Goal: Task Accomplishment & Management: Complete application form

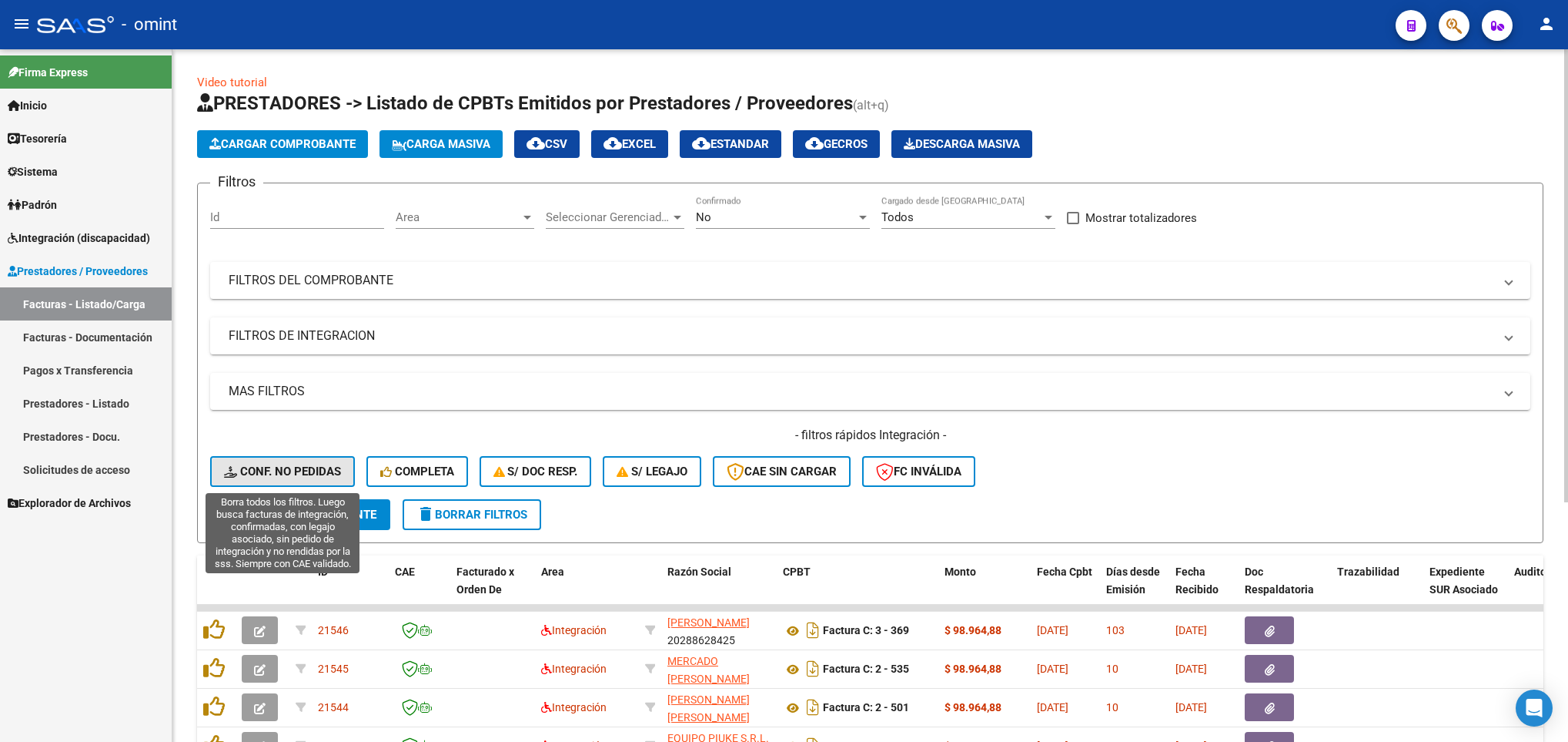
click at [314, 467] on span "Conf. no pedidas" at bounding box center [281, 471] width 117 height 14
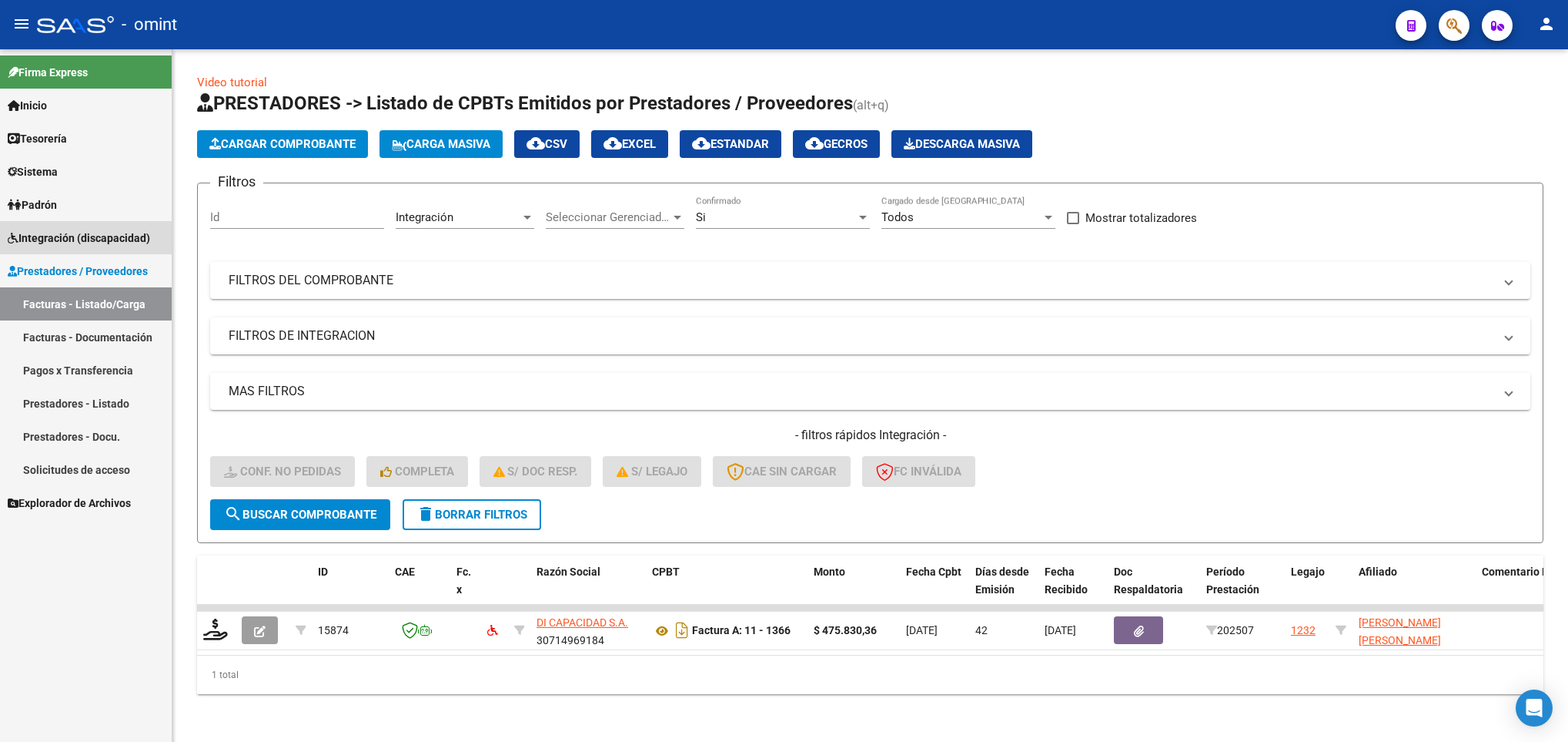
click at [100, 234] on span "Integración (discapacidad)" at bounding box center [79, 238] width 143 height 17
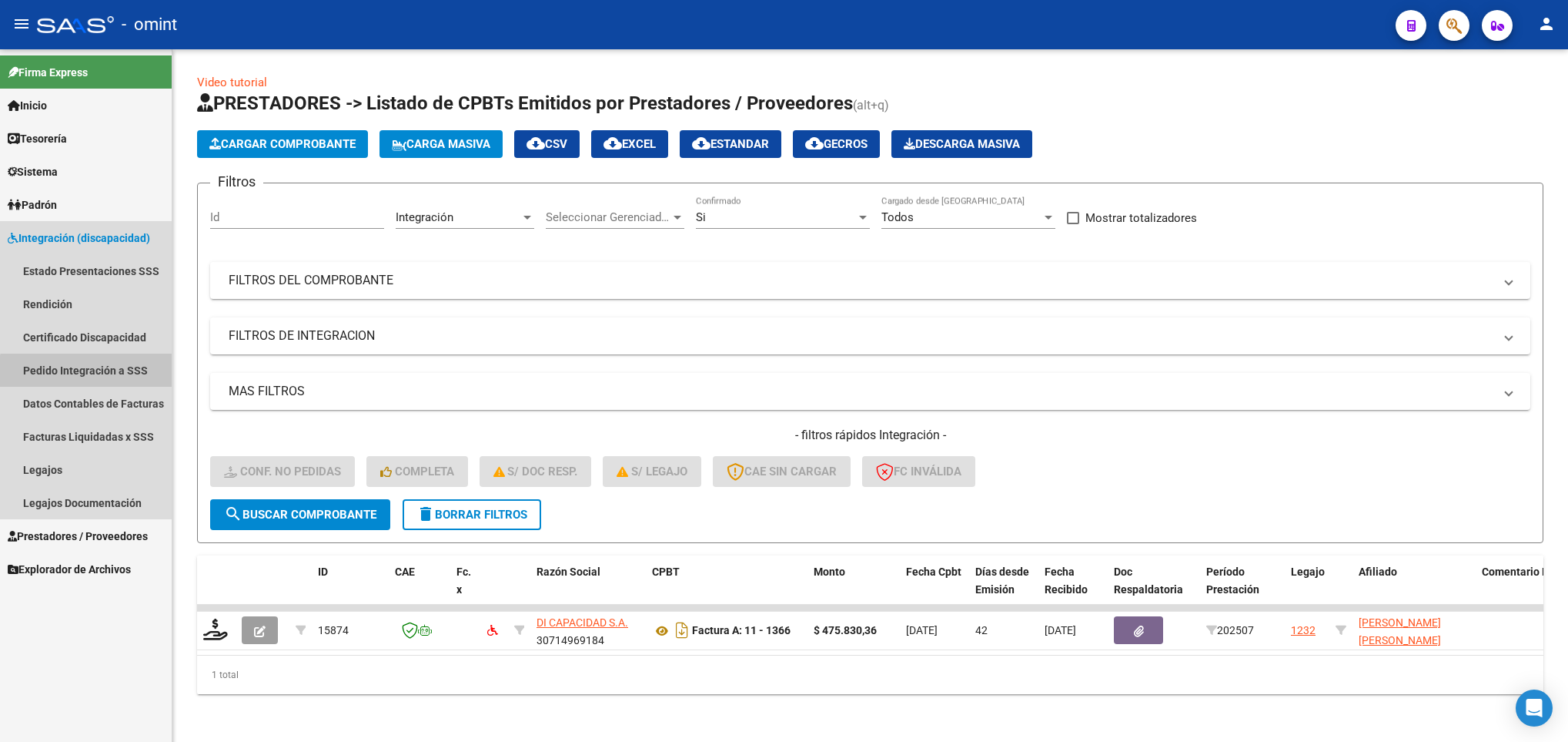
click at [113, 381] on link "Pedido Integración a SSS" at bounding box center [86, 370] width 172 height 33
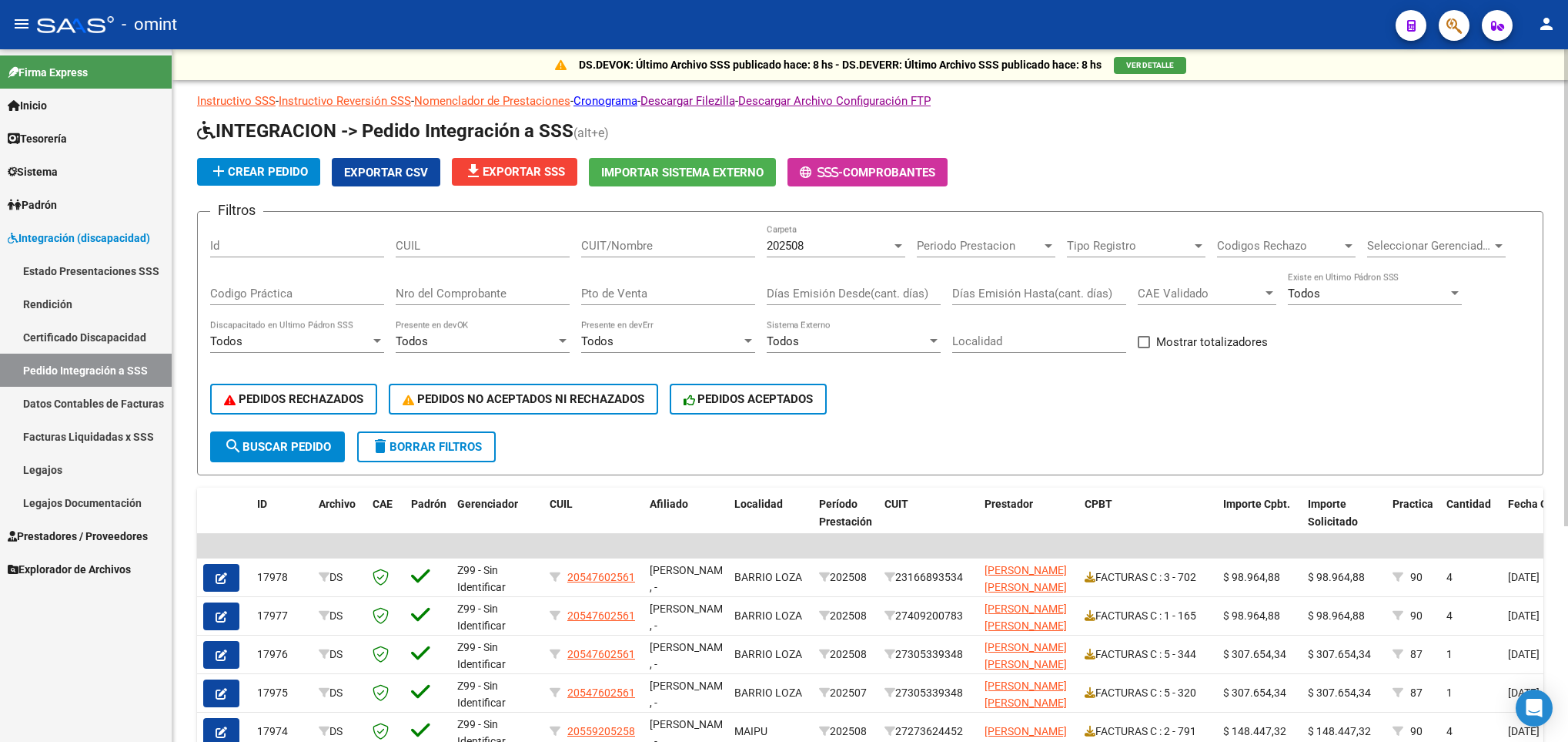
click at [518, 165] on span "file_download Exportar SSS" at bounding box center [514, 172] width 101 height 14
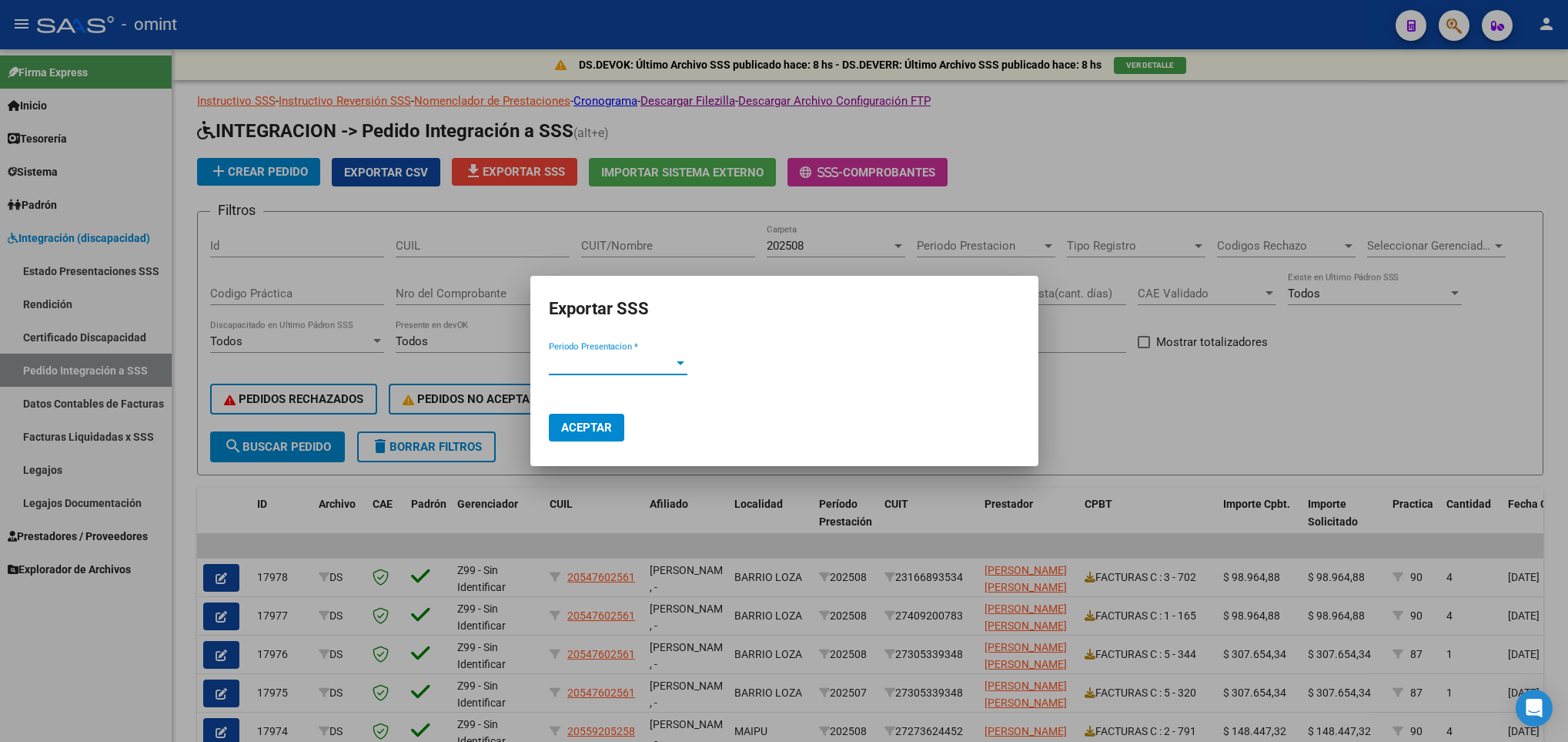
click at [669, 364] on span "Periodo Presentacion *" at bounding box center [611, 363] width 125 height 14
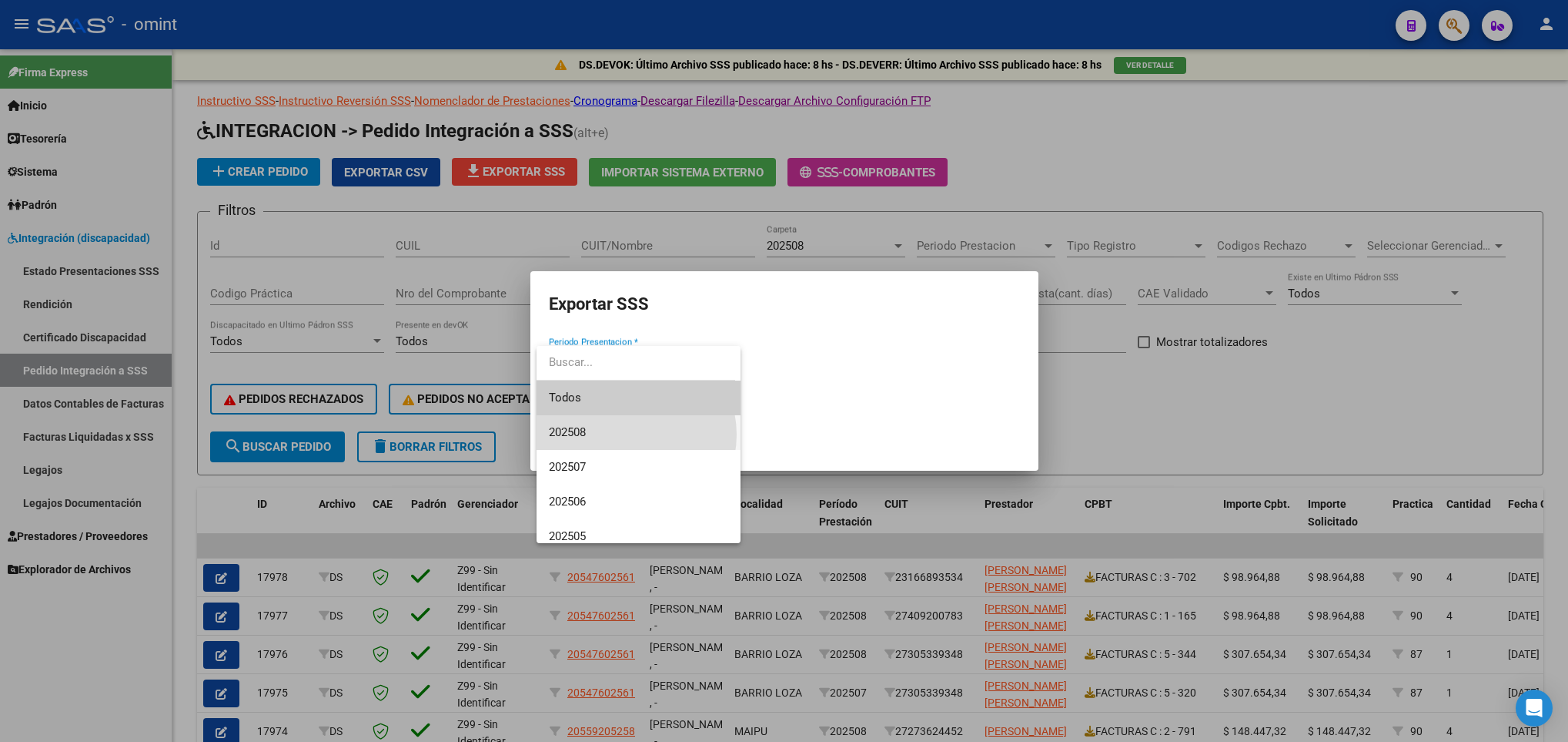
click at [628, 434] on span "202508" at bounding box center [639, 432] width 180 height 35
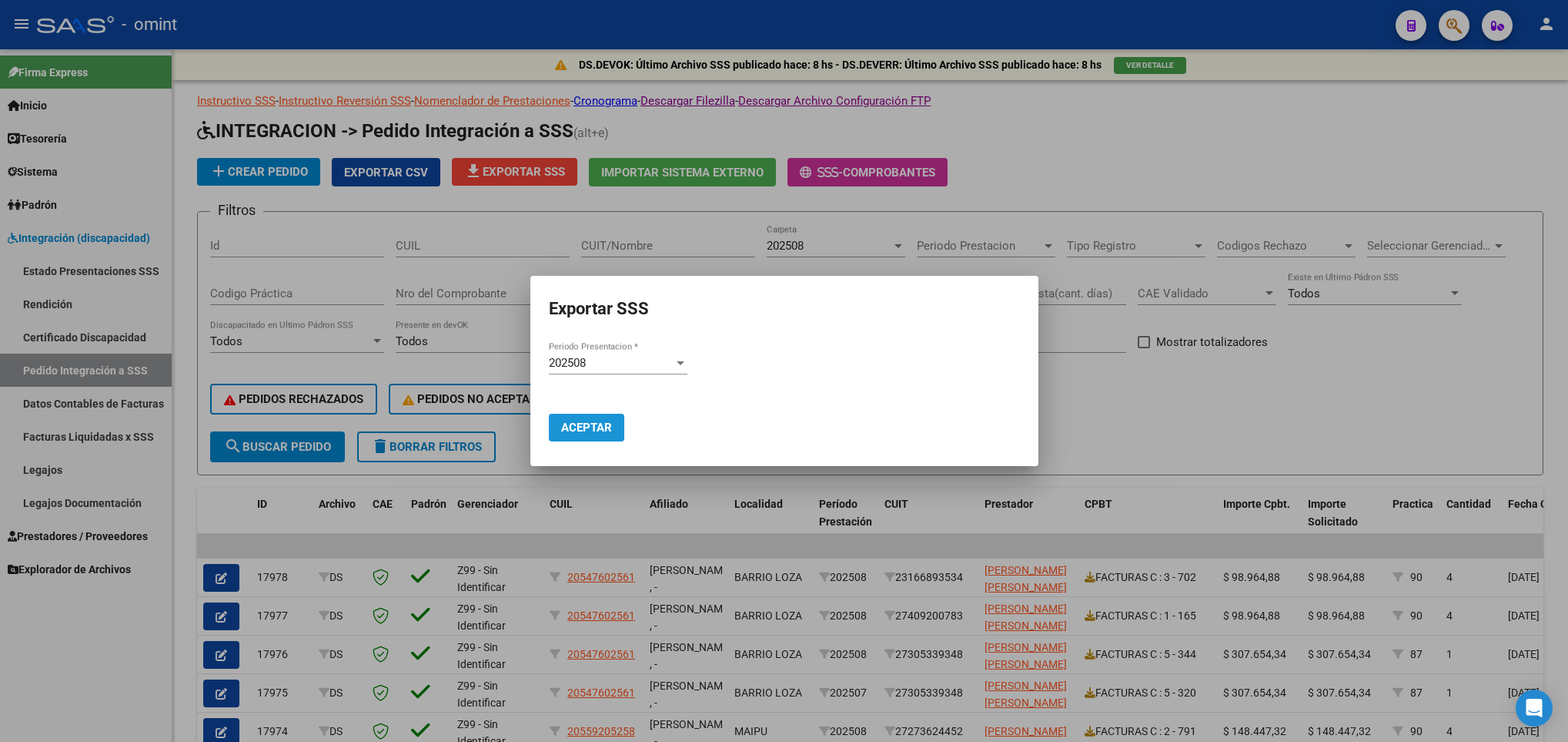
click at [610, 428] on span "Aceptar" at bounding box center [586, 427] width 51 height 14
click at [696, 222] on div at bounding box center [784, 371] width 1568 height 742
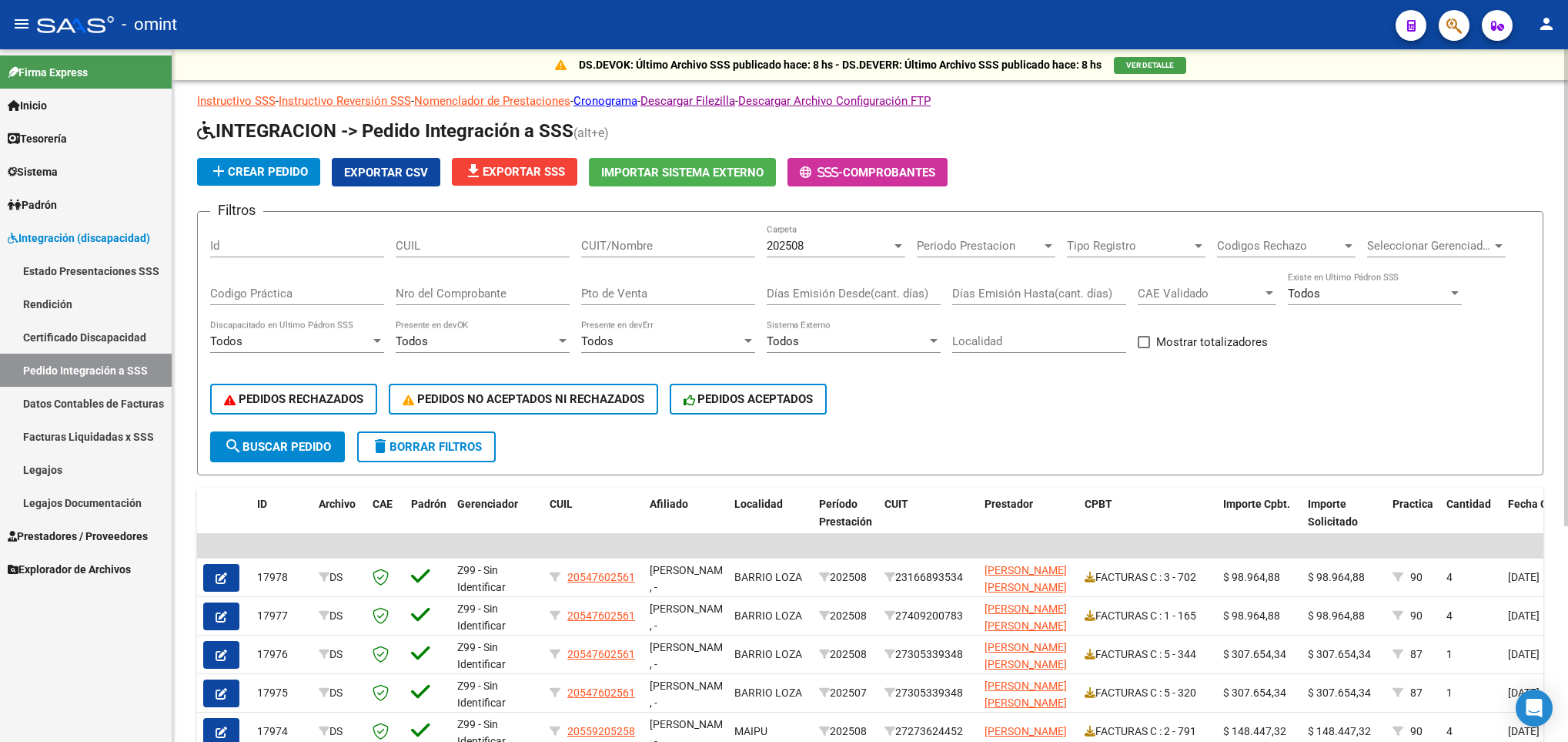
click at [680, 234] on div "CUIT/Nombre" at bounding box center [668, 240] width 174 height 33
paste input "27281161399"
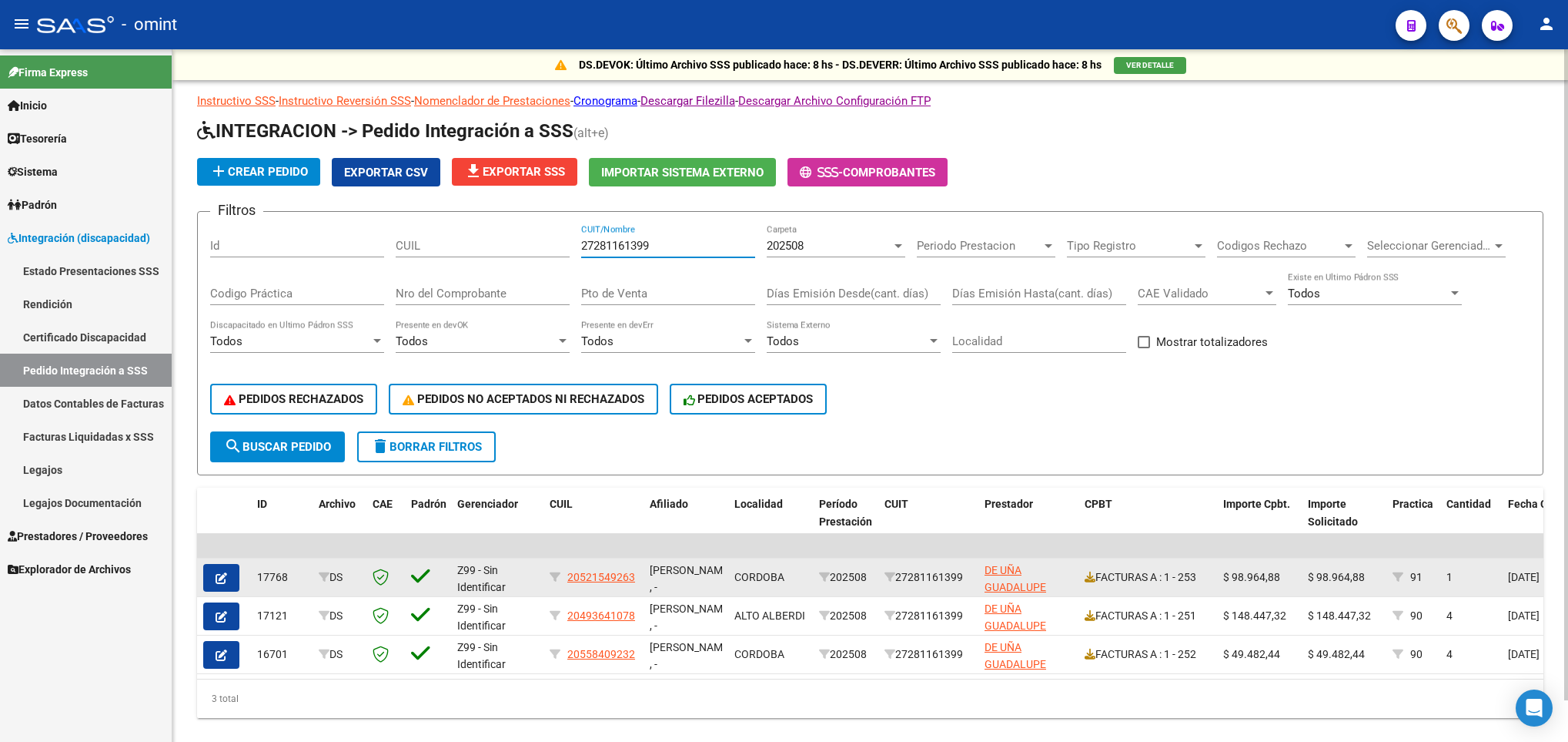
type input "27281161399"
click at [223, 580] on icon "button" at bounding box center [222, 578] width 12 height 12
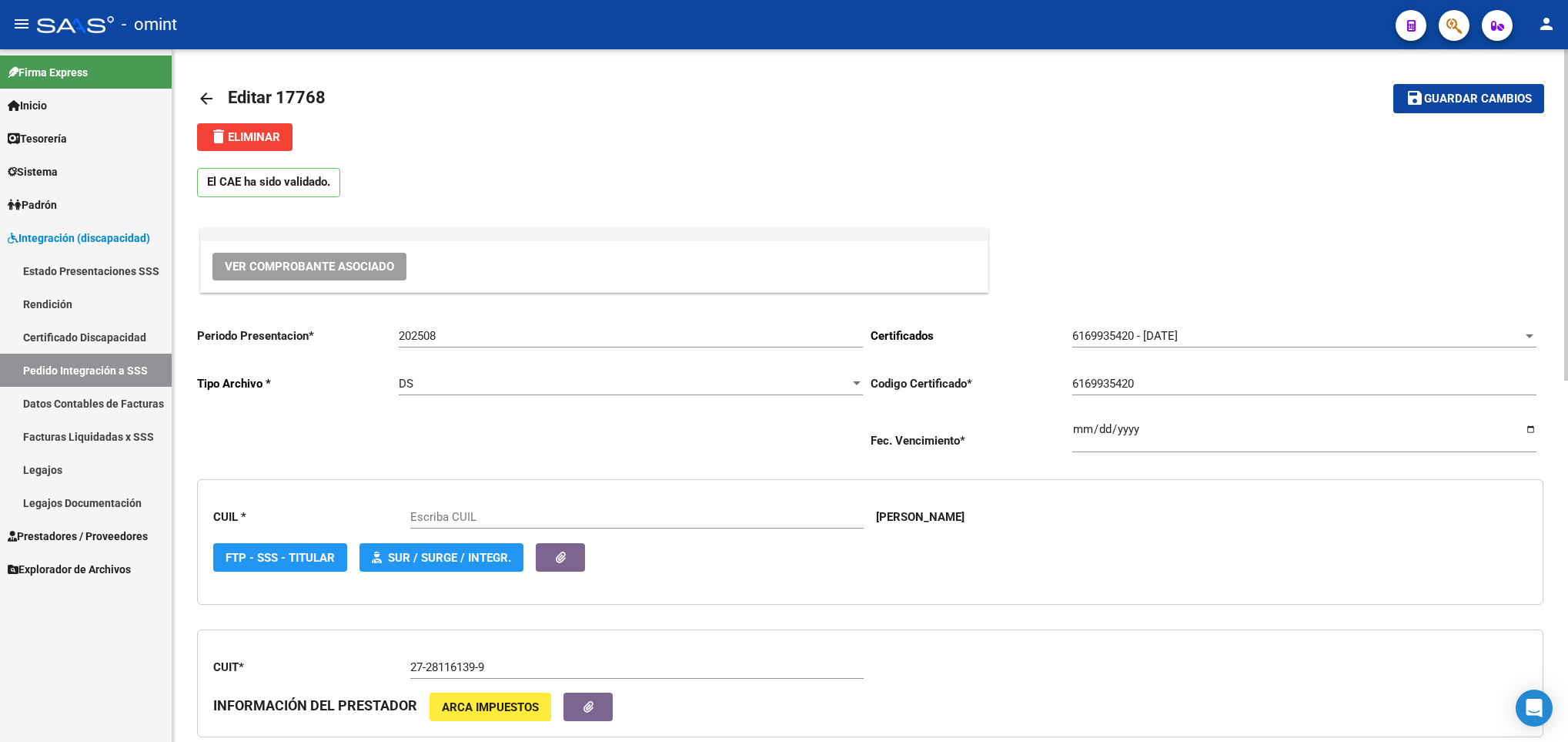
type input "20521549263"
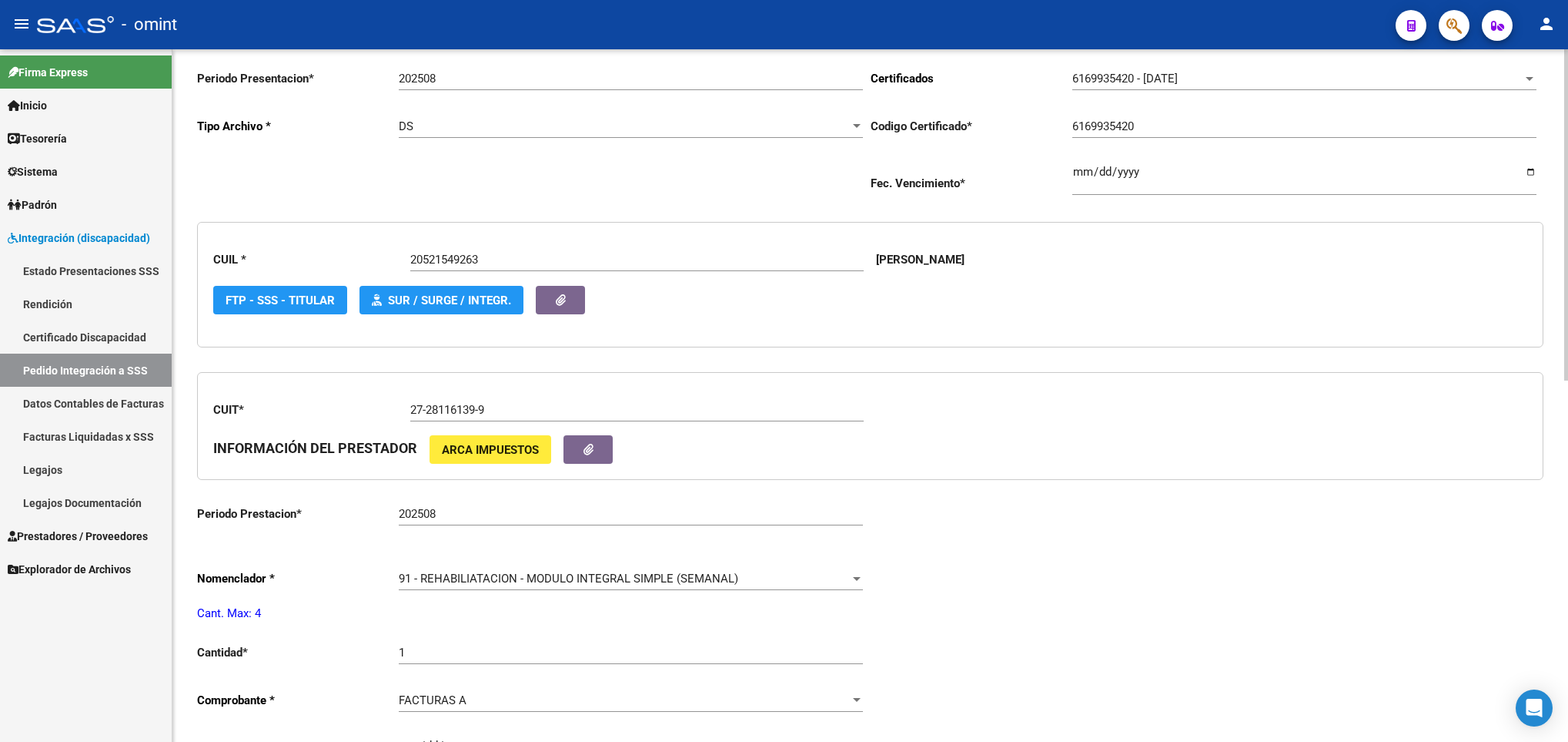
scroll to position [416, 0]
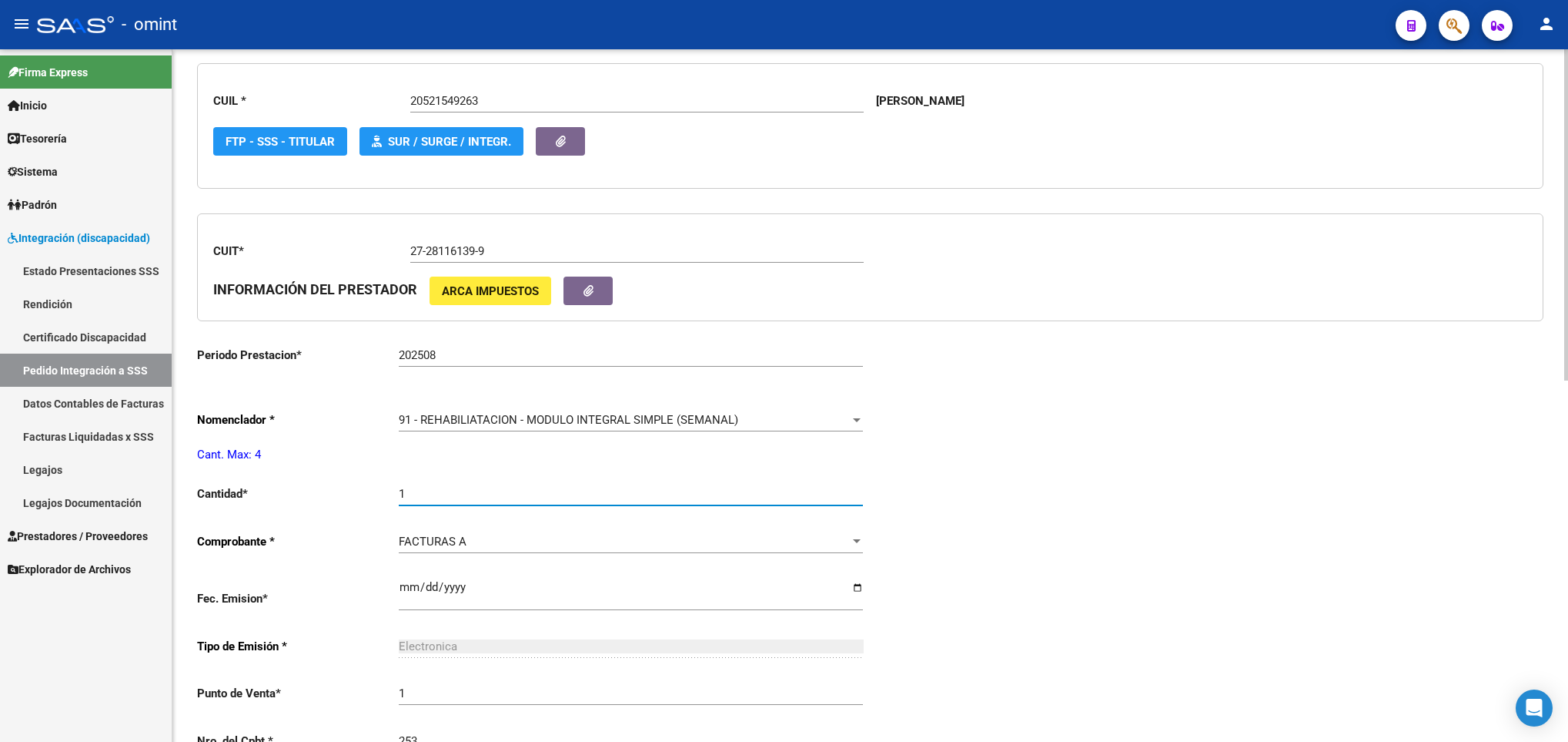
click at [560, 495] on input "1" at bounding box center [631, 493] width 464 height 14
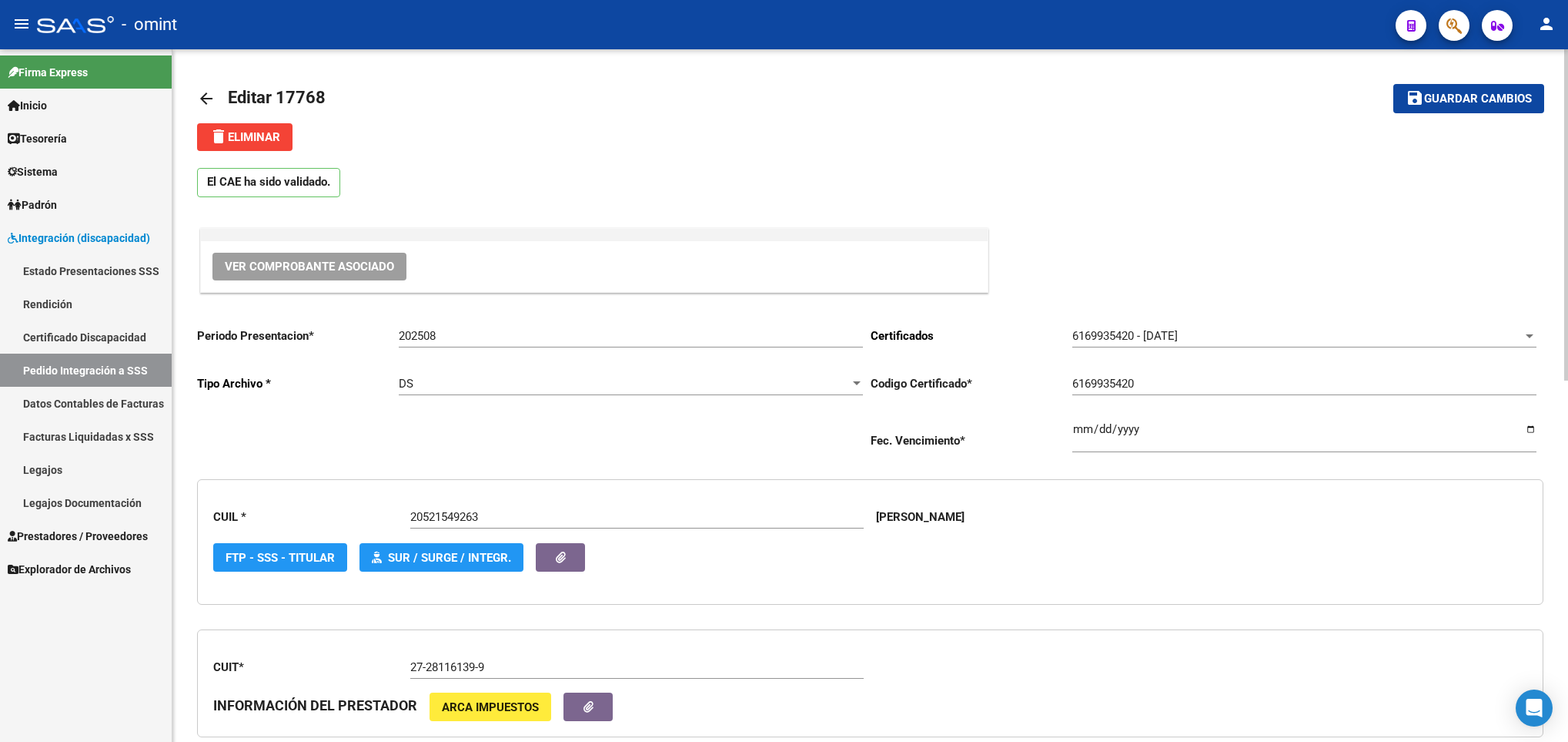
click at [1566, 70] on div at bounding box center [1566, 394] width 4 height 692
type input "4"
click at [1474, 103] on span "Guardar cambios" at bounding box center [1478, 100] width 108 height 14
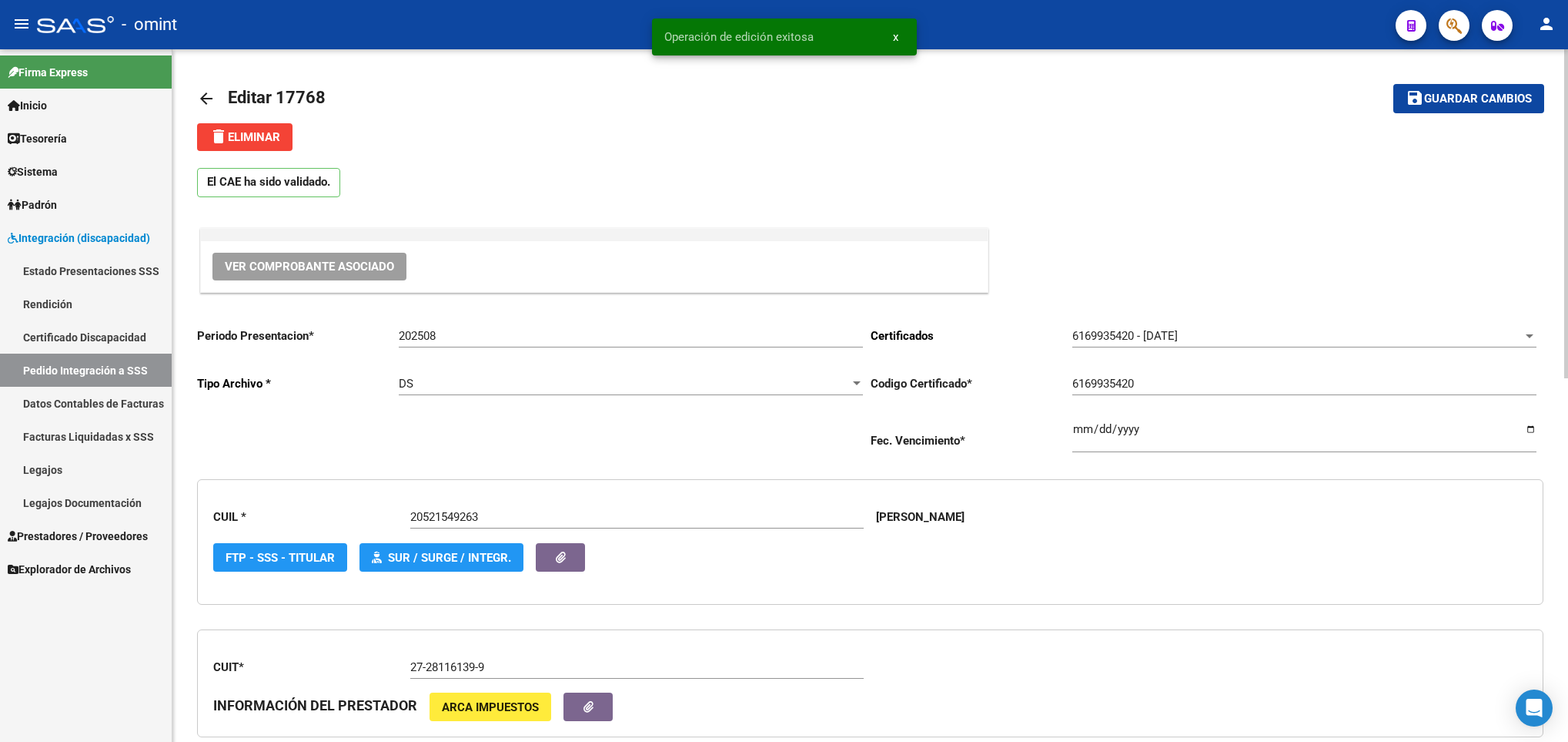
click at [215, 93] on mat-icon "arrow_back" at bounding box center [206, 98] width 19 height 19
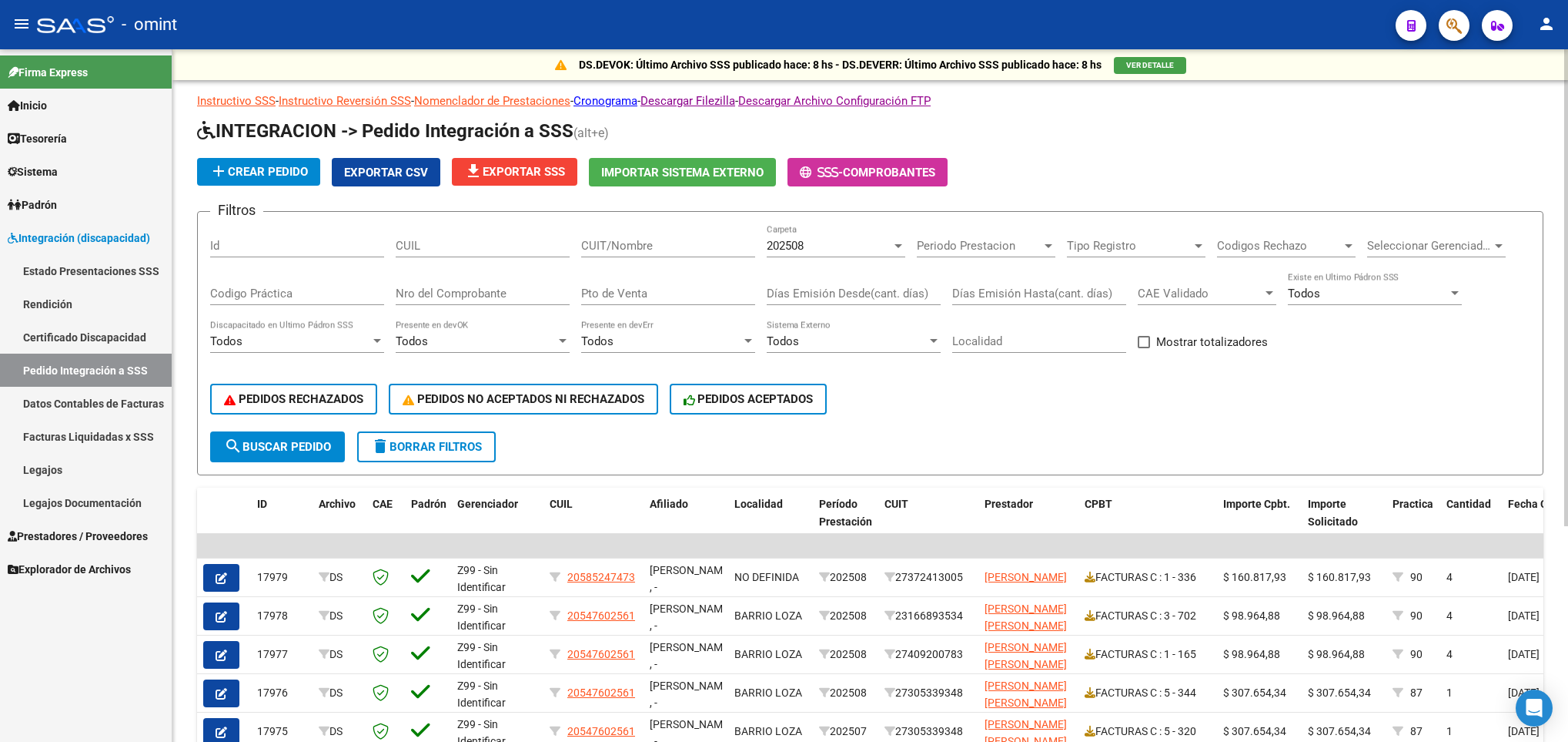
click at [707, 245] on input "CUIT/Nombre" at bounding box center [668, 246] width 174 height 14
paste input "27307929126"
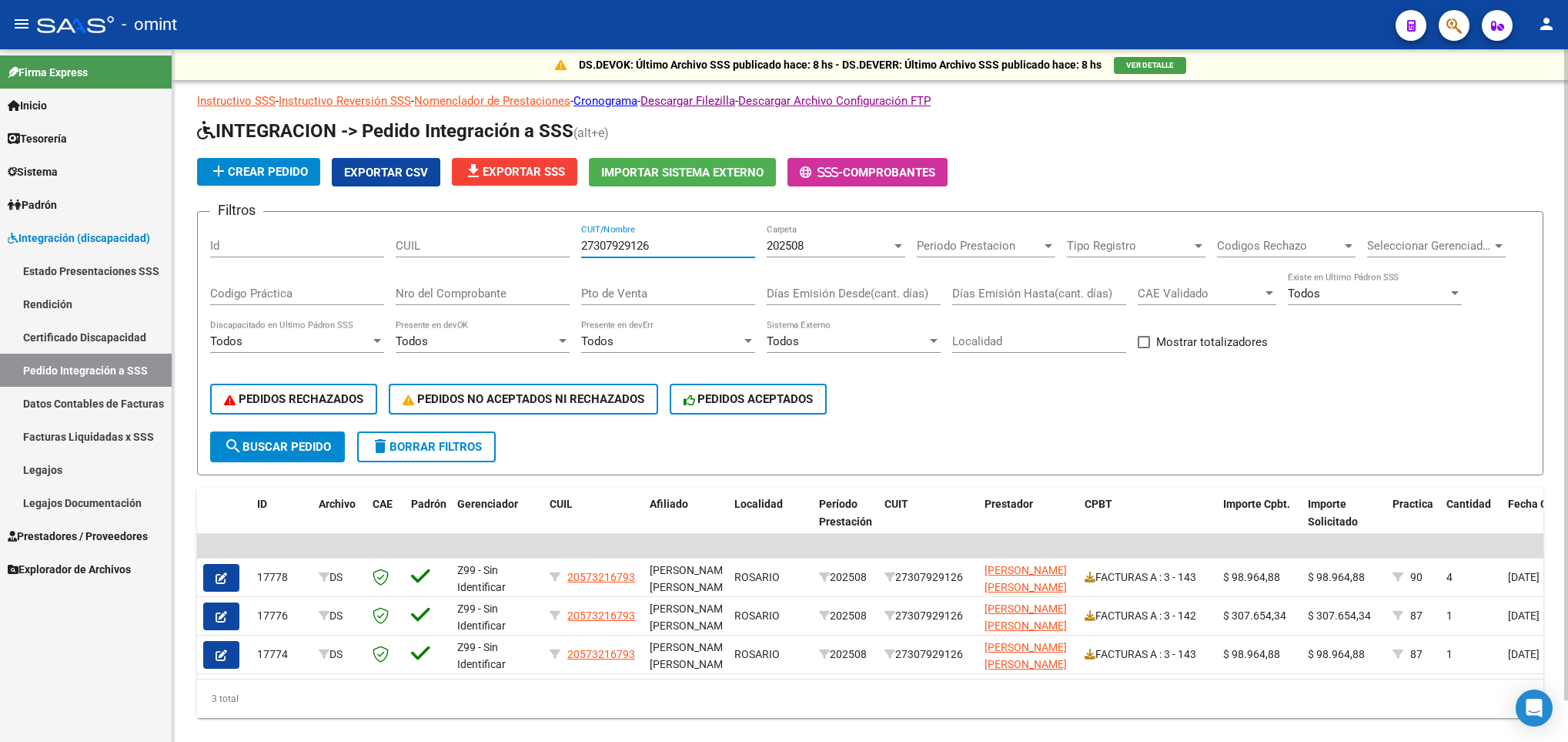
type input "27307929126"
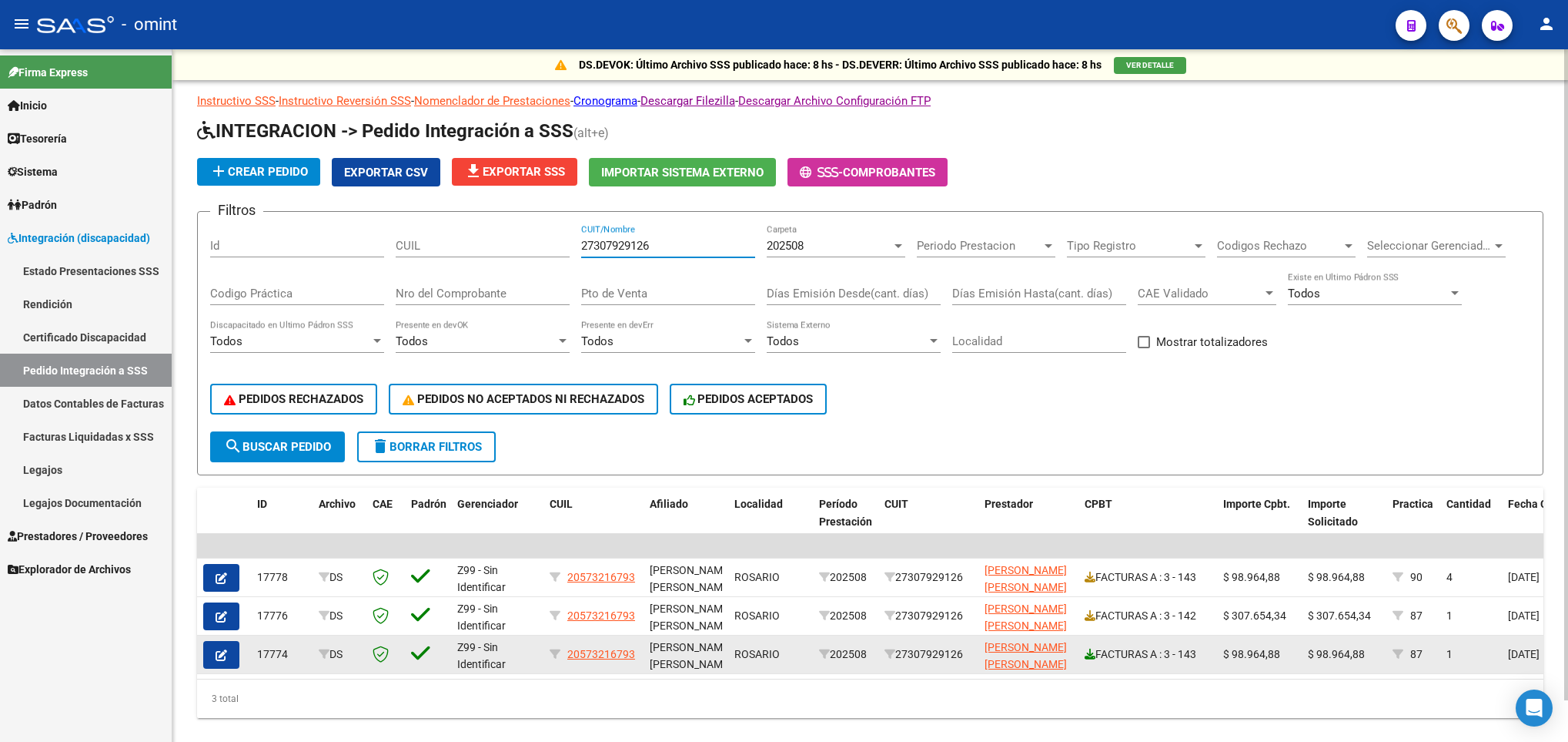
click at [1090, 654] on icon at bounding box center [1090, 653] width 11 height 11
click at [216, 650] on icon "button" at bounding box center [222, 655] width 12 height 12
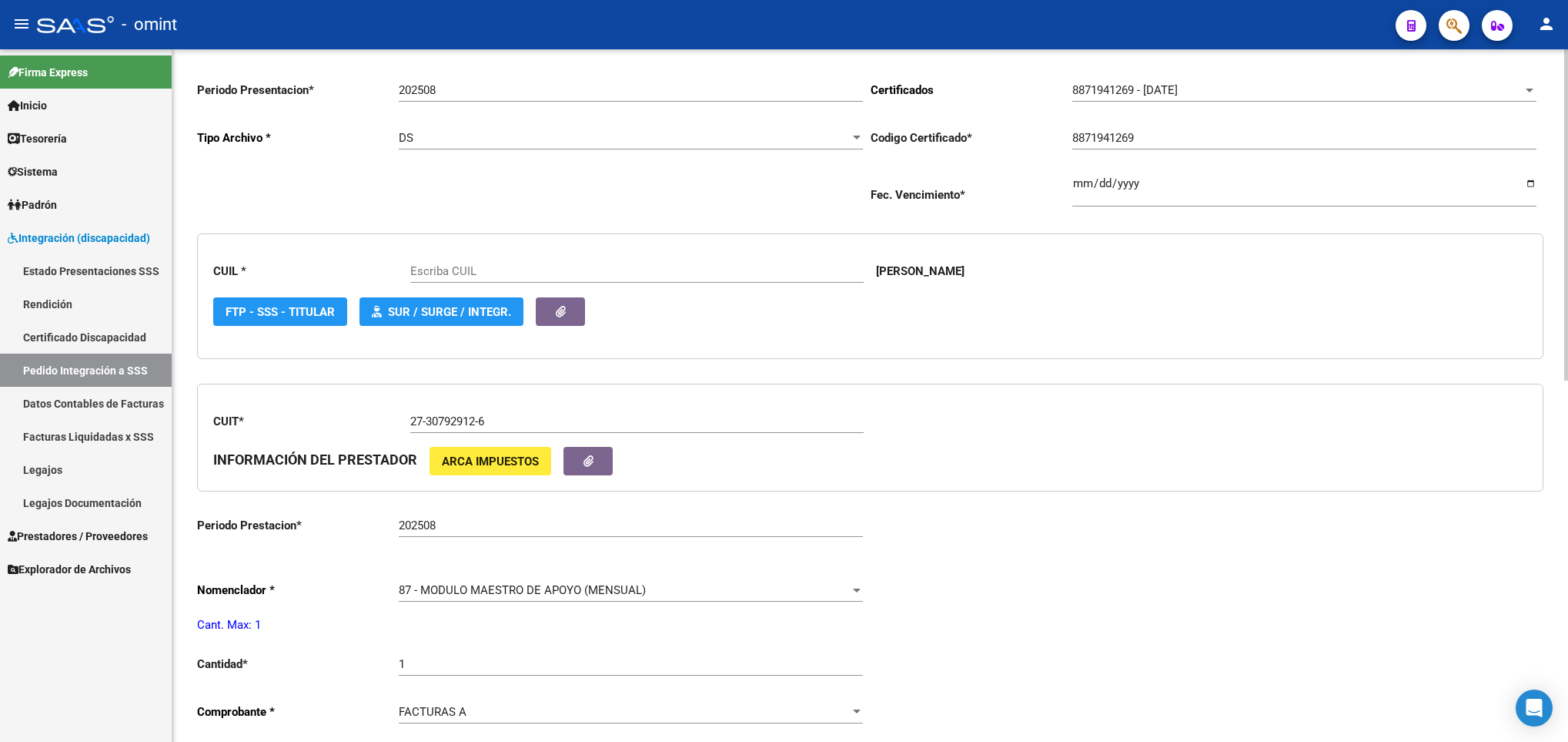
scroll to position [347, 0]
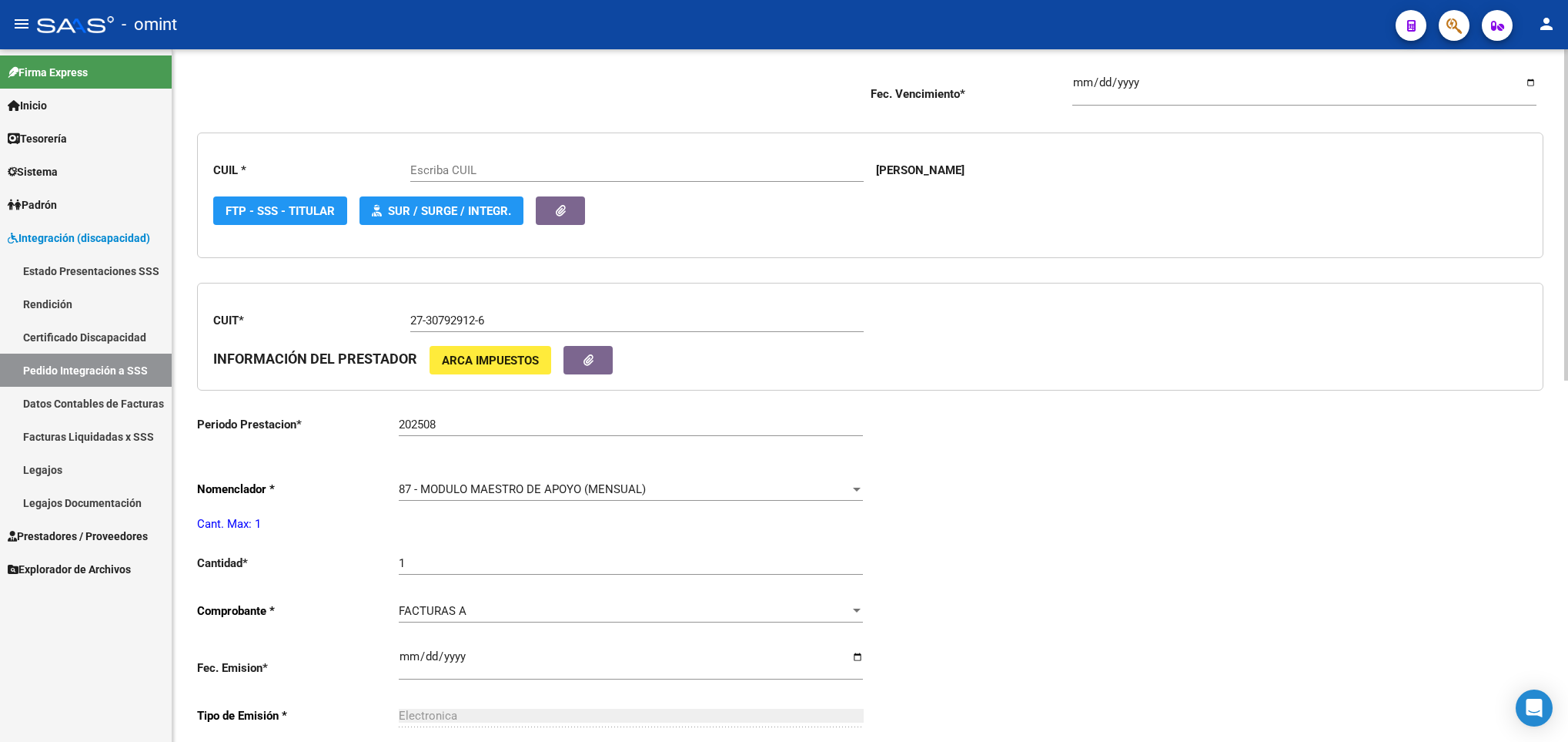
type input "20573216793"
click at [671, 487] on div "87 - MODULO MAESTRO DE APOYO (MENSUAL)" at bounding box center [624, 489] width 450 height 14
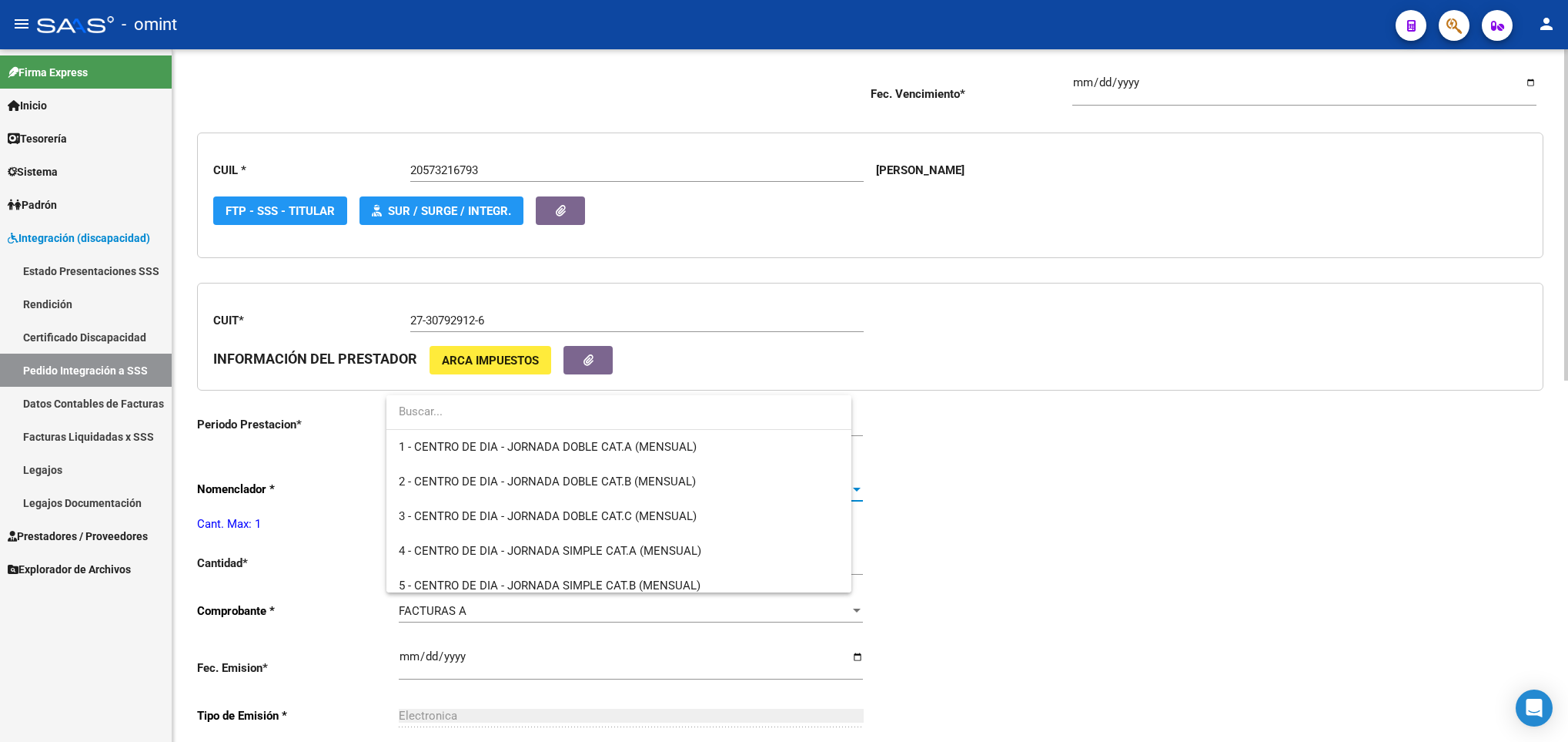
scroll to position [2935, 0]
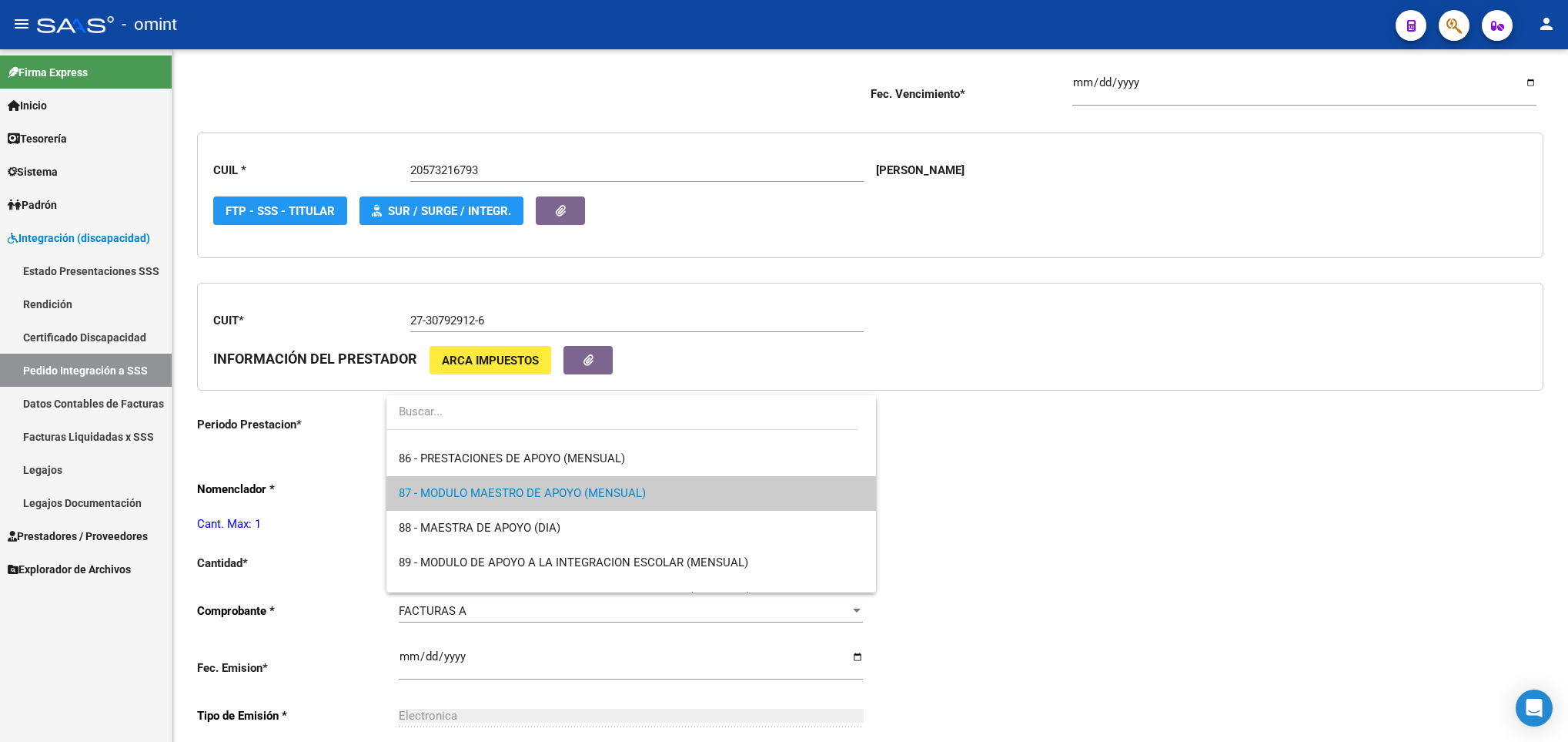
click at [302, 105] on div at bounding box center [784, 371] width 1568 height 742
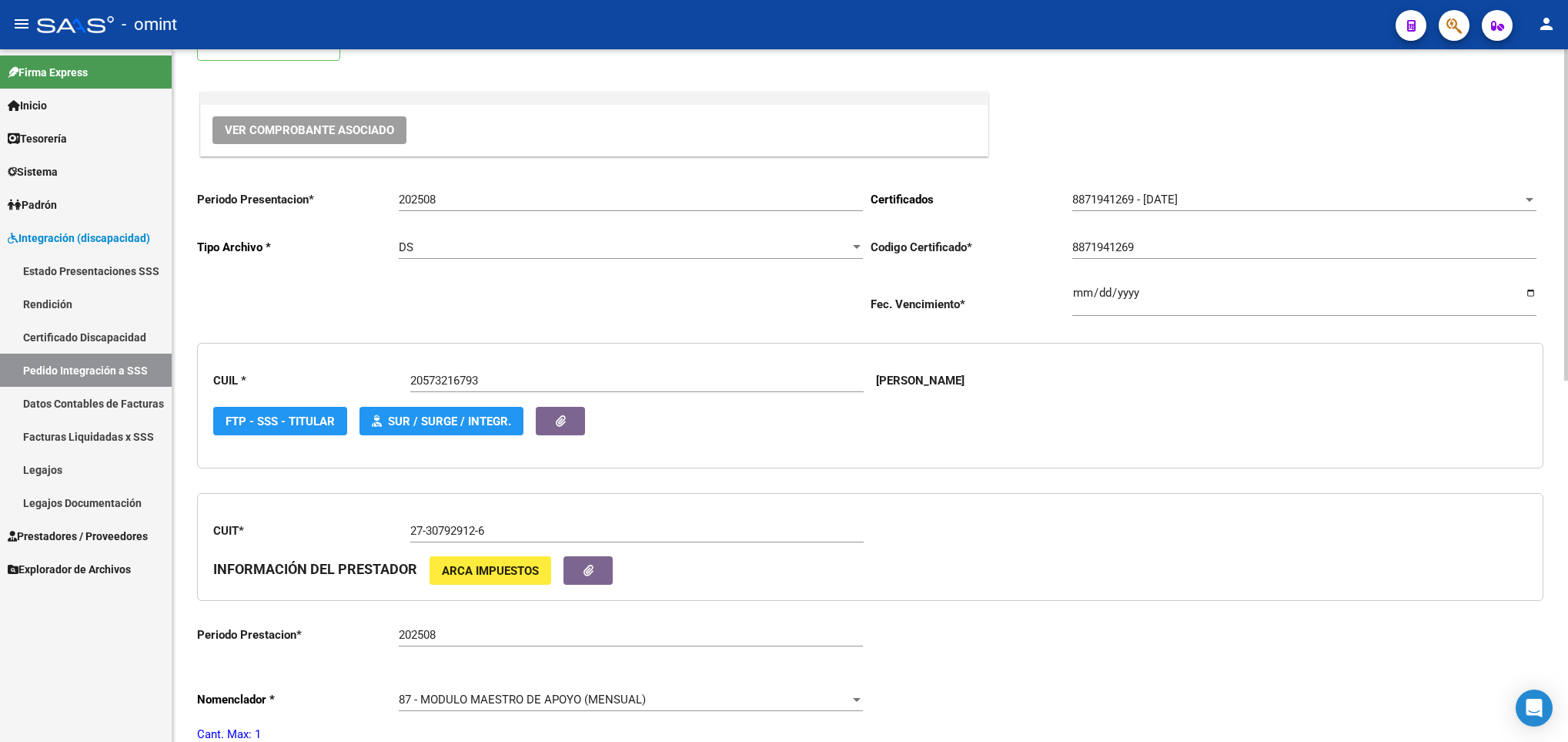
scroll to position [0, 0]
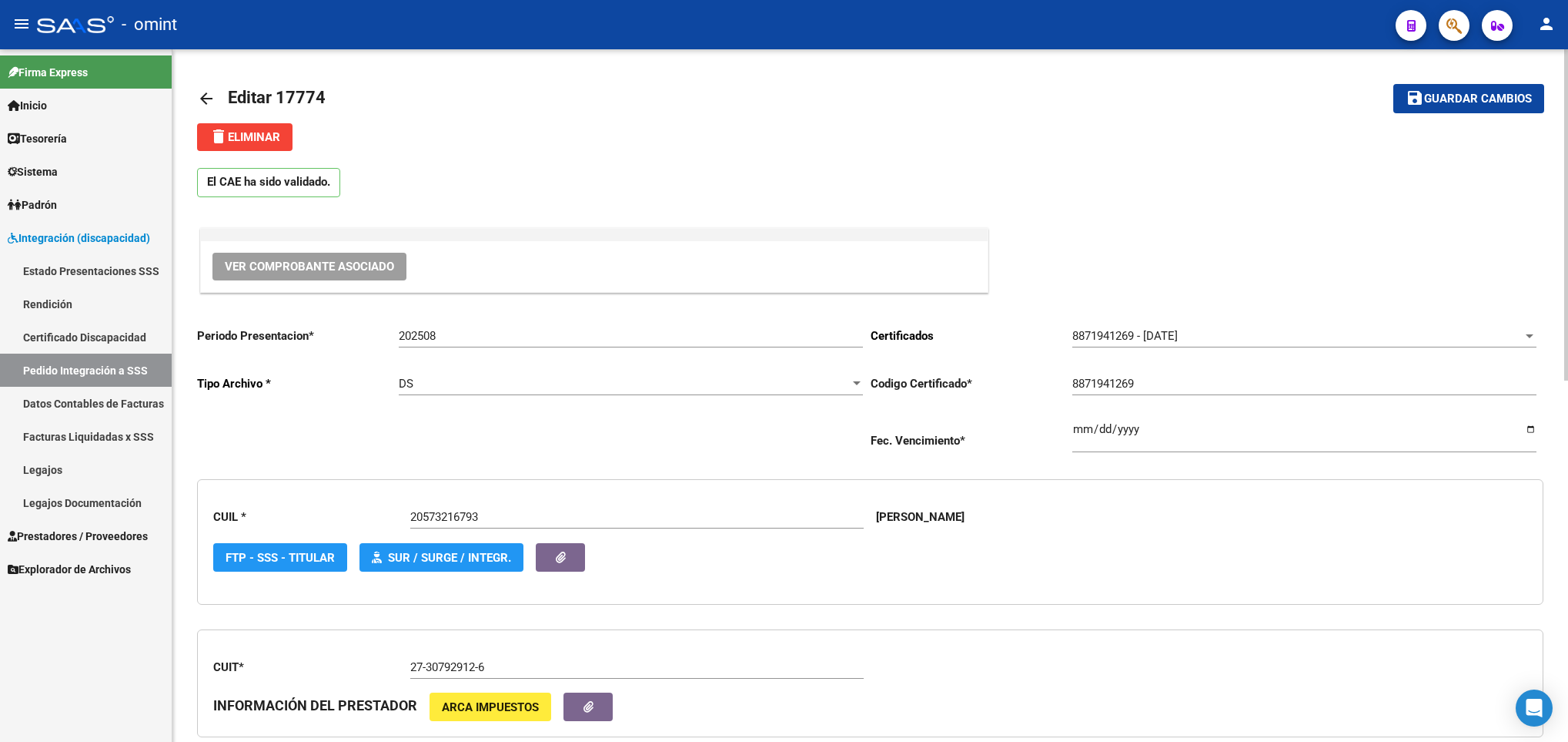
click at [204, 100] on mat-icon "arrow_back" at bounding box center [206, 98] width 19 height 19
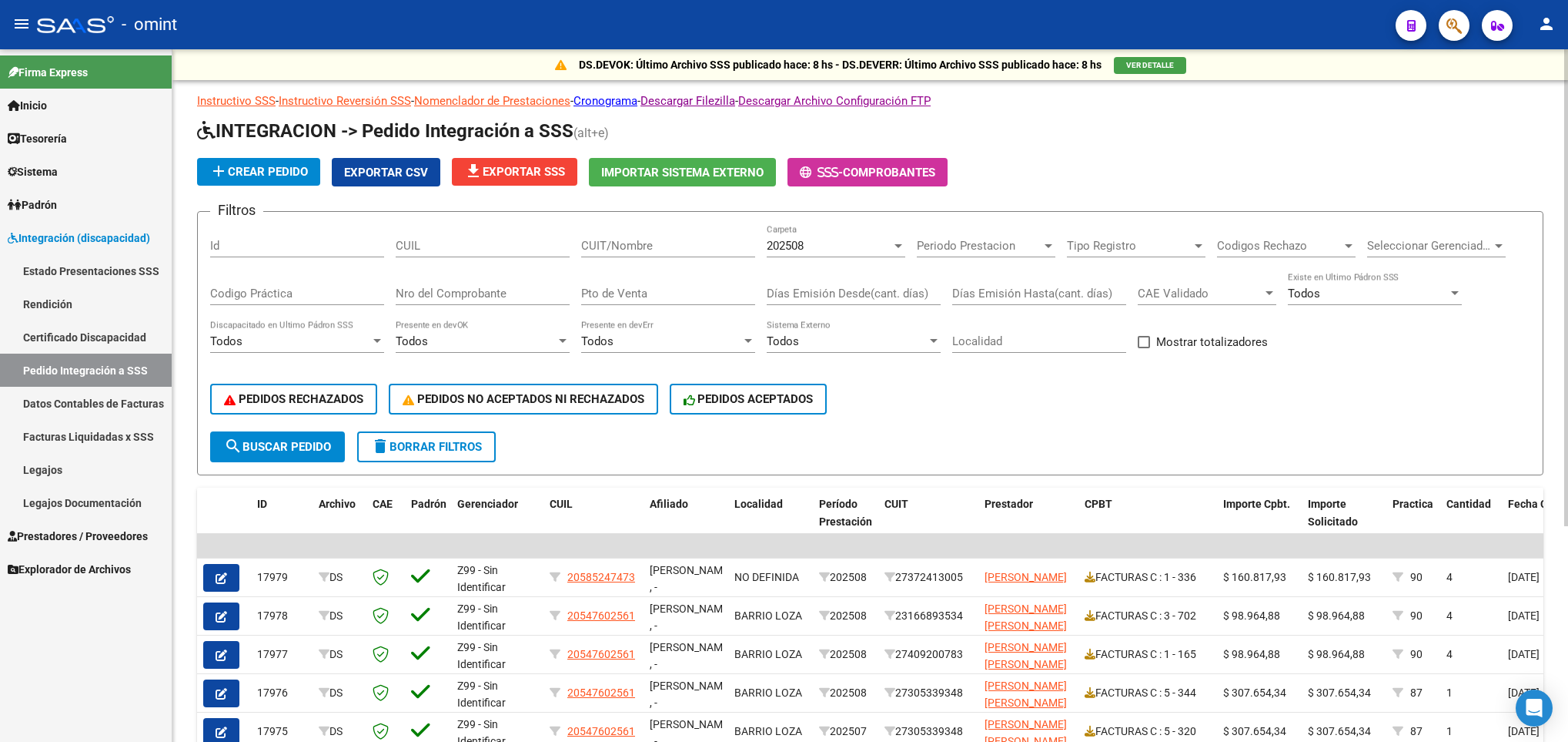
click at [638, 250] on input "CUIT/Nombre" at bounding box center [668, 246] width 174 height 14
paste input "27307929126"
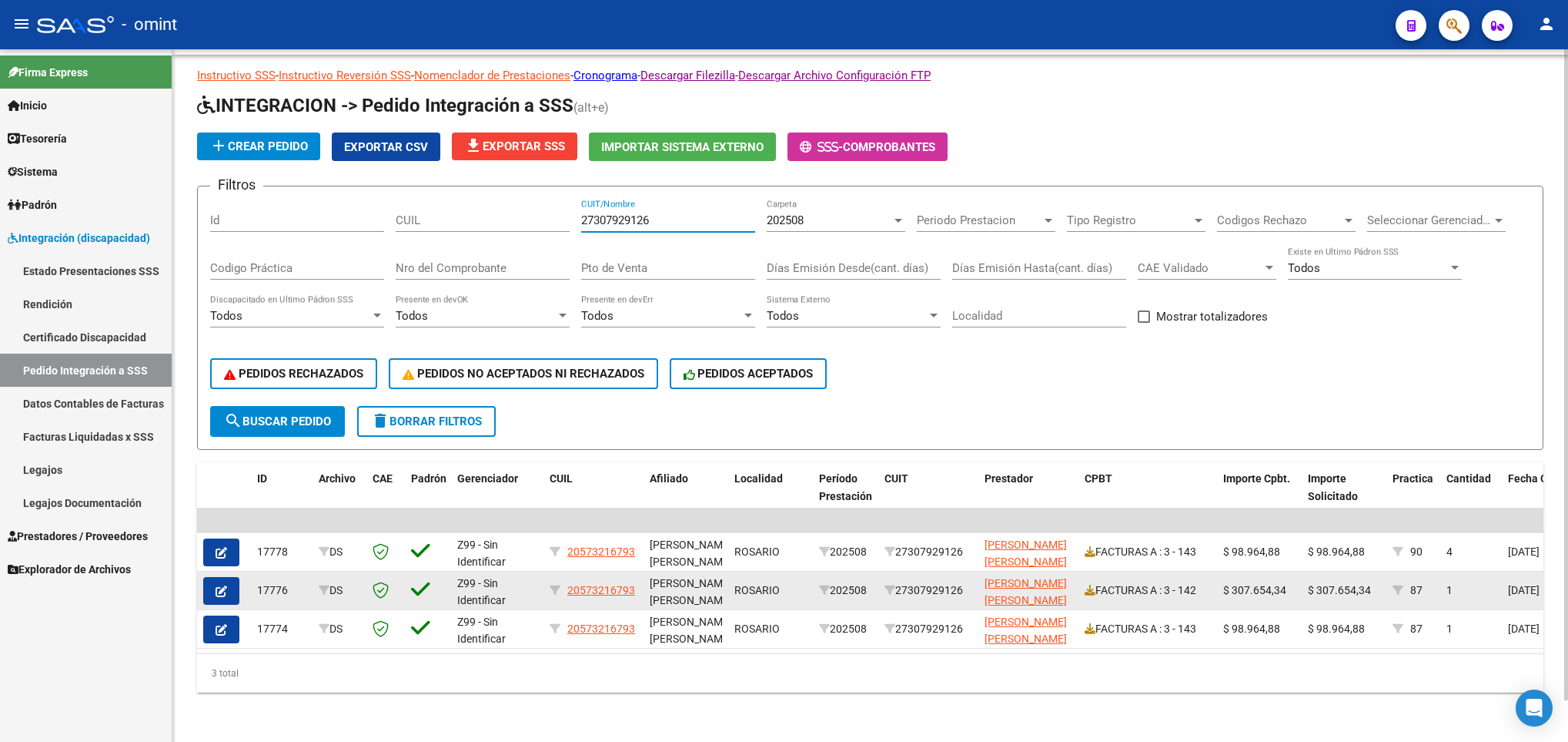
scroll to position [44, 0]
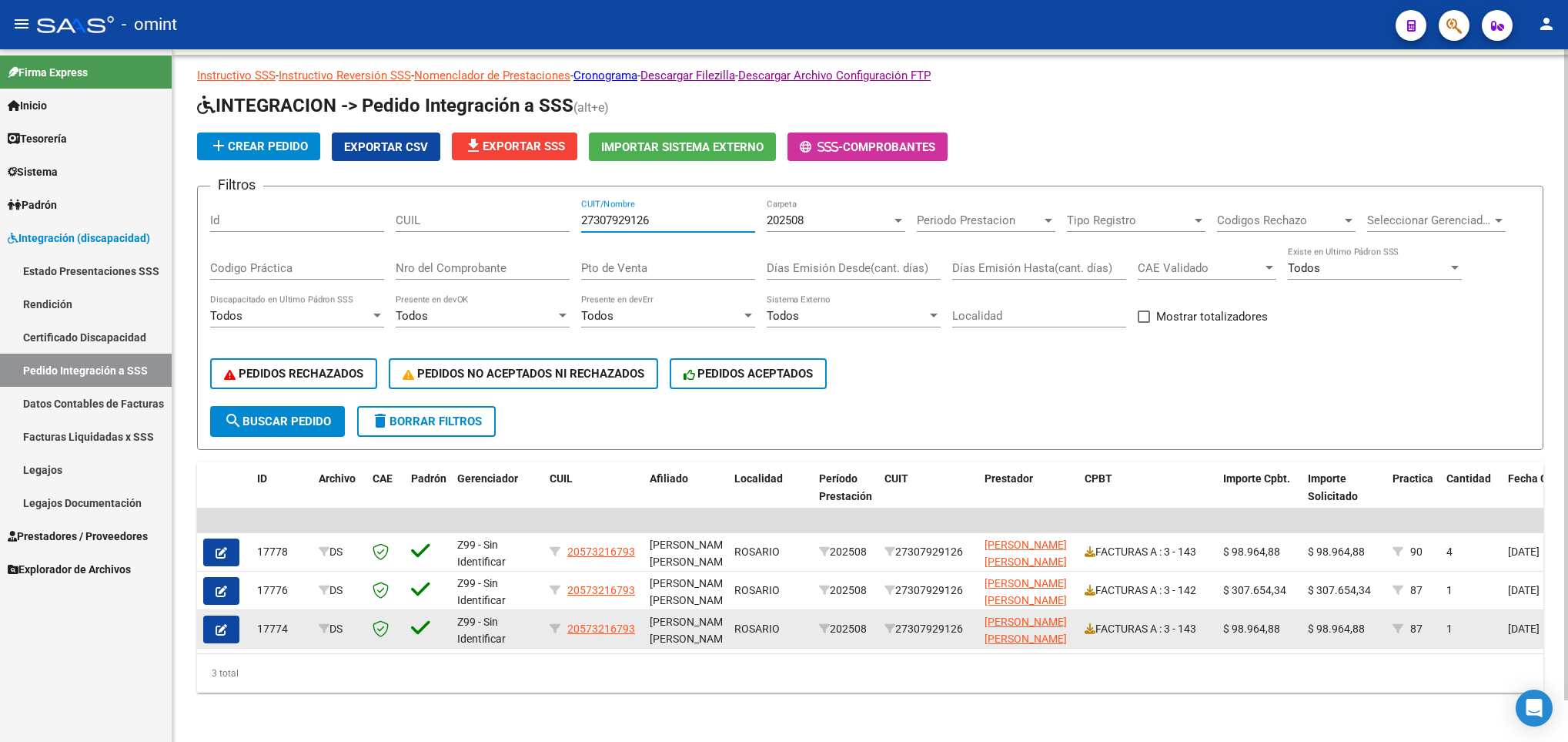
type input "27307929126"
click at [213, 615] on button "button" at bounding box center [222, 629] width 36 height 28
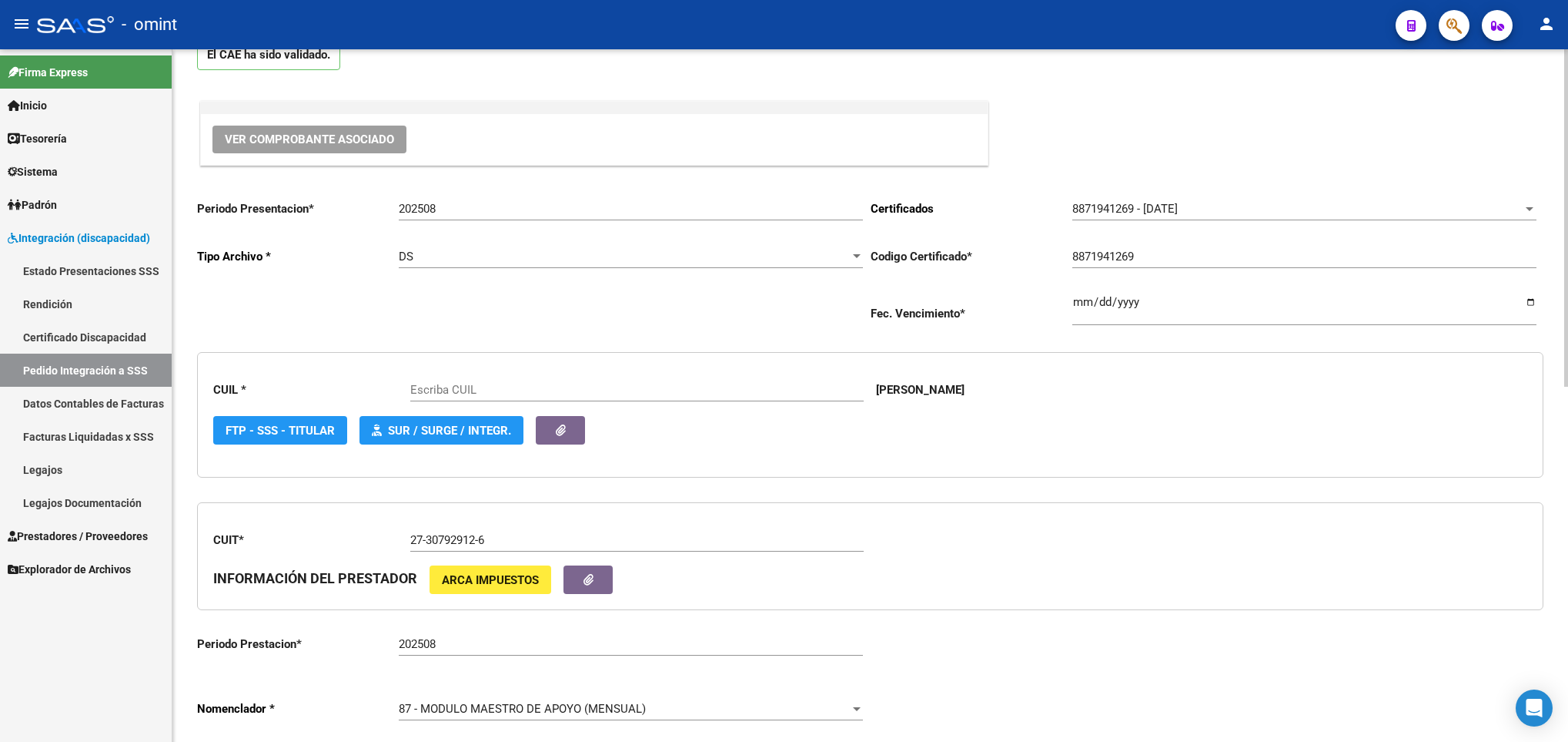
scroll to position [577, 0]
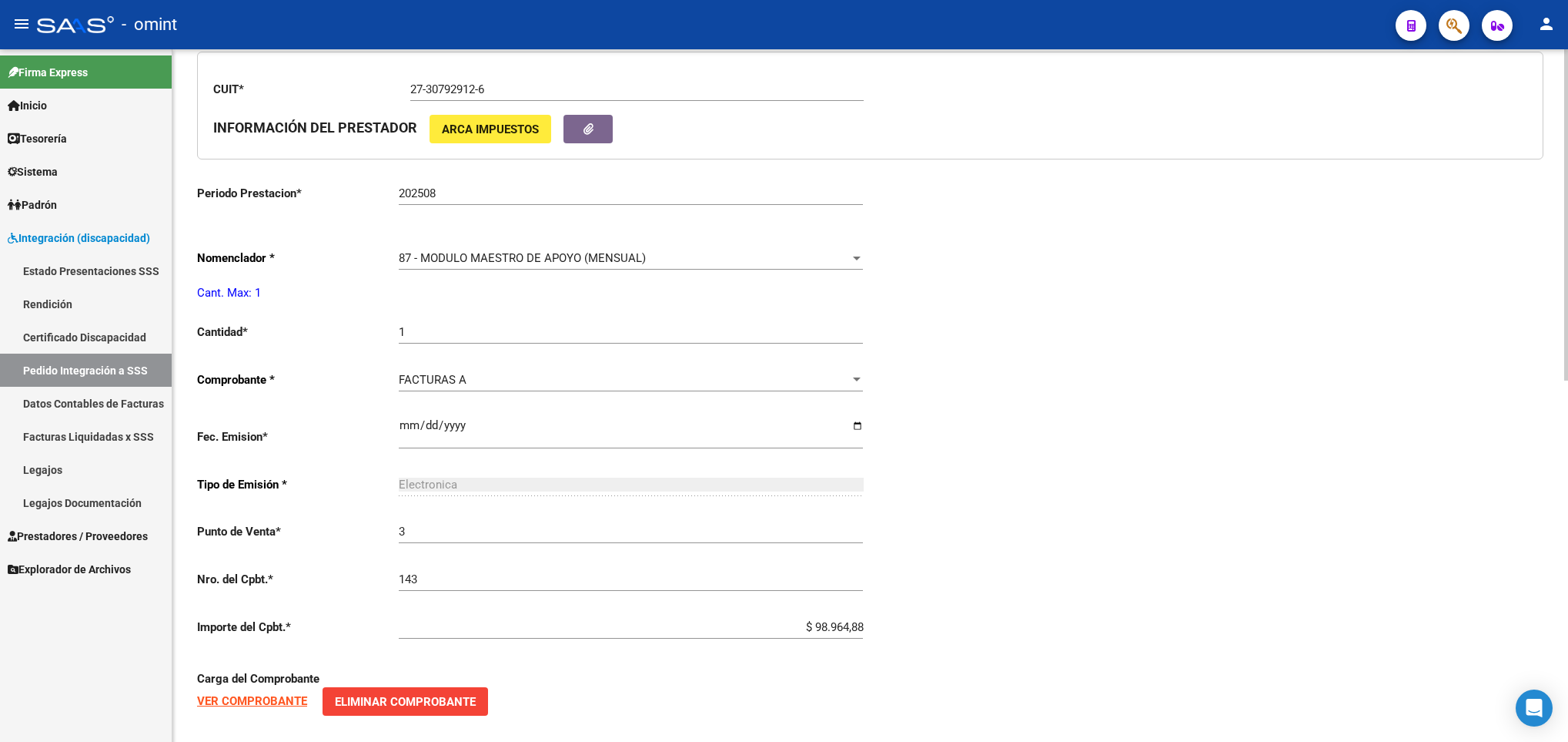
click at [599, 265] on span "87 - MODULO MAESTRO DE APOYO (MENSUAL)" at bounding box center [523, 258] width 248 height 14
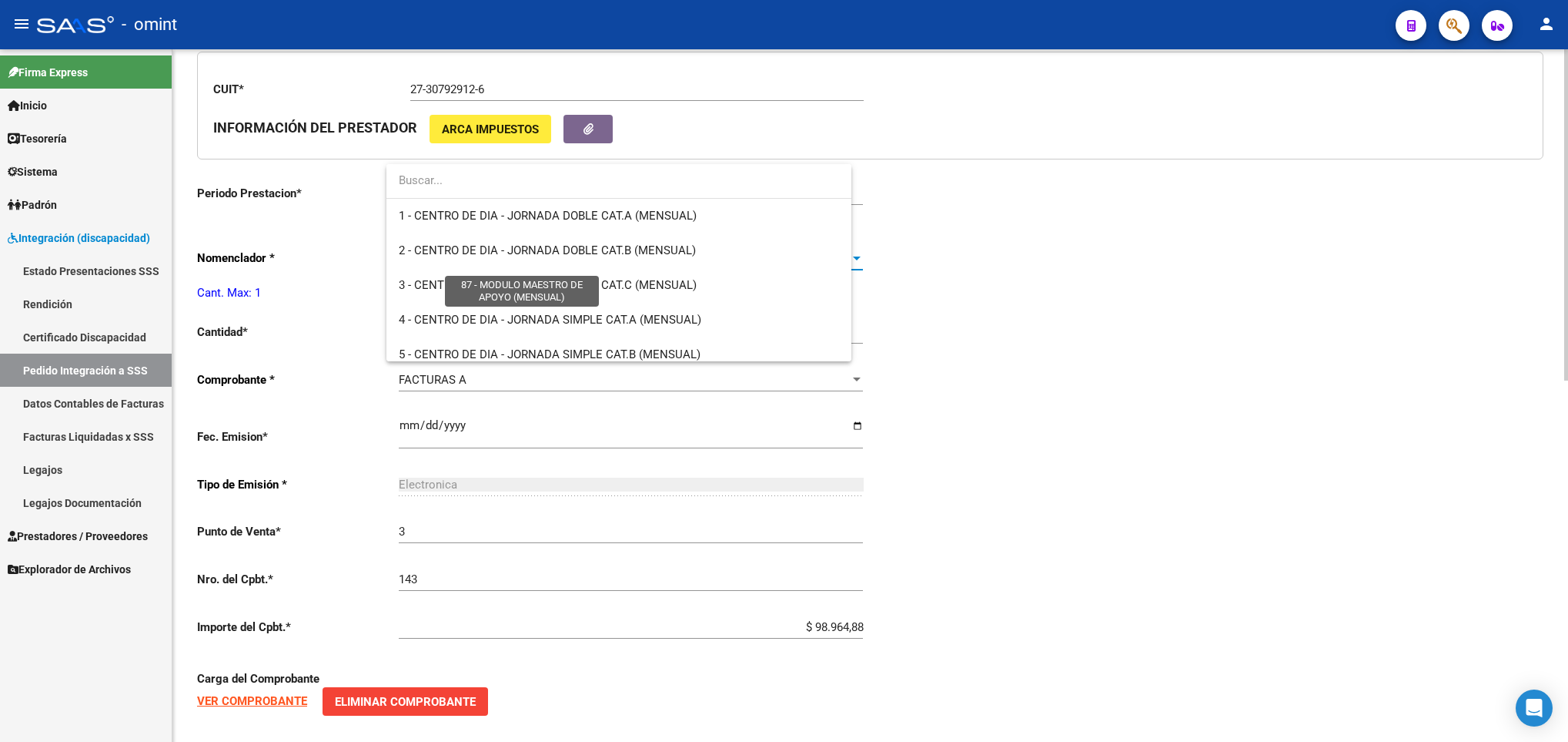
type input "20573216793"
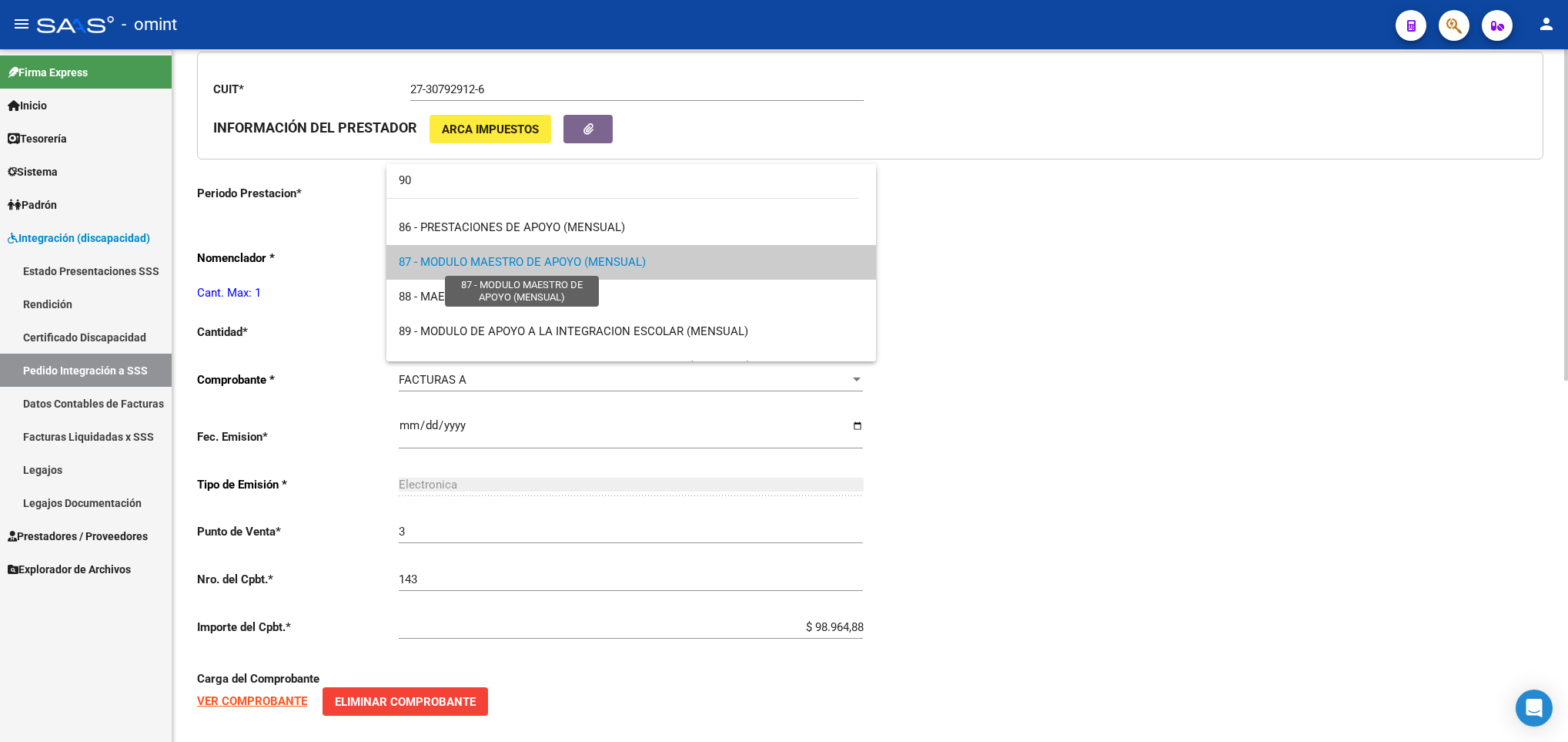
scroll to position [0, 0]
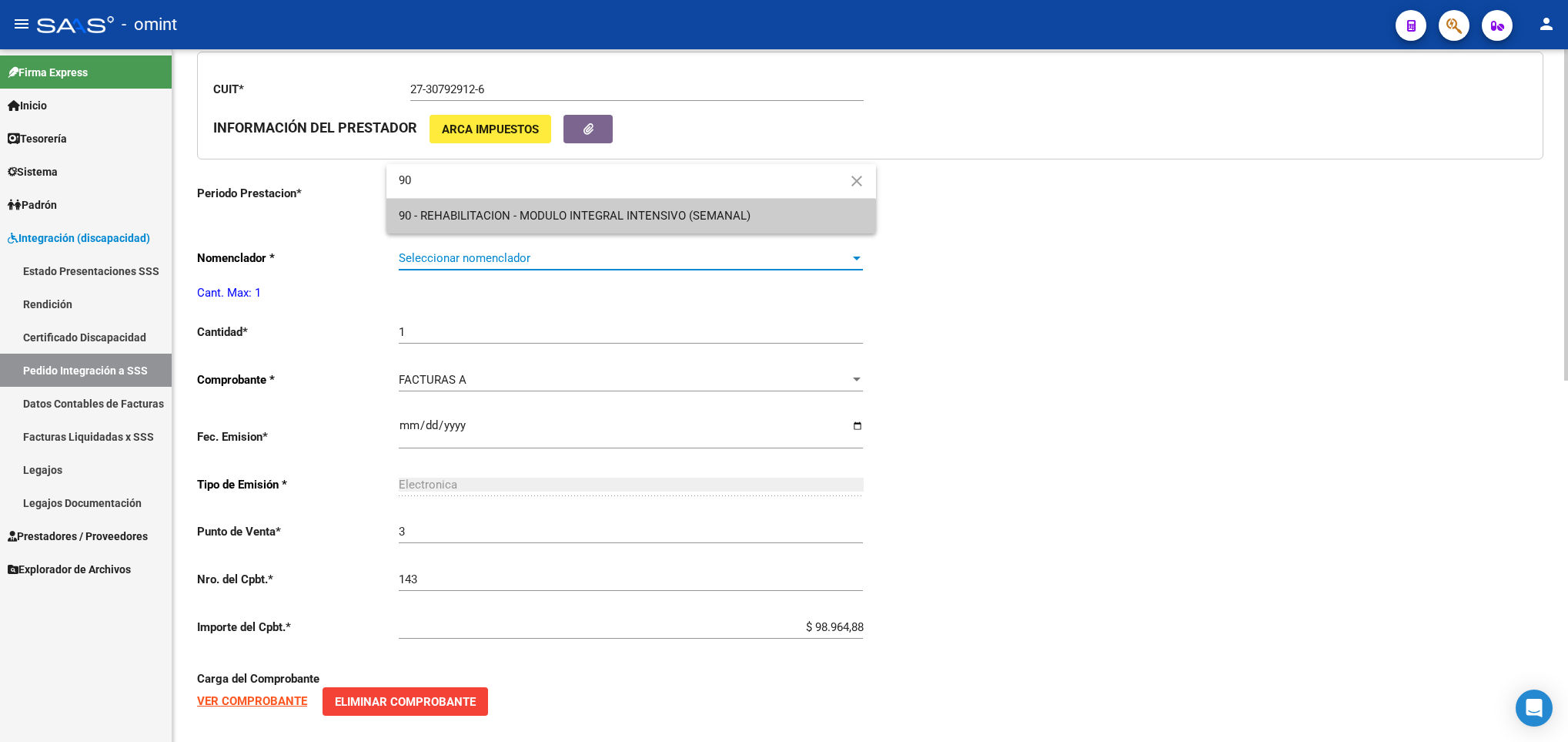
type input "90"
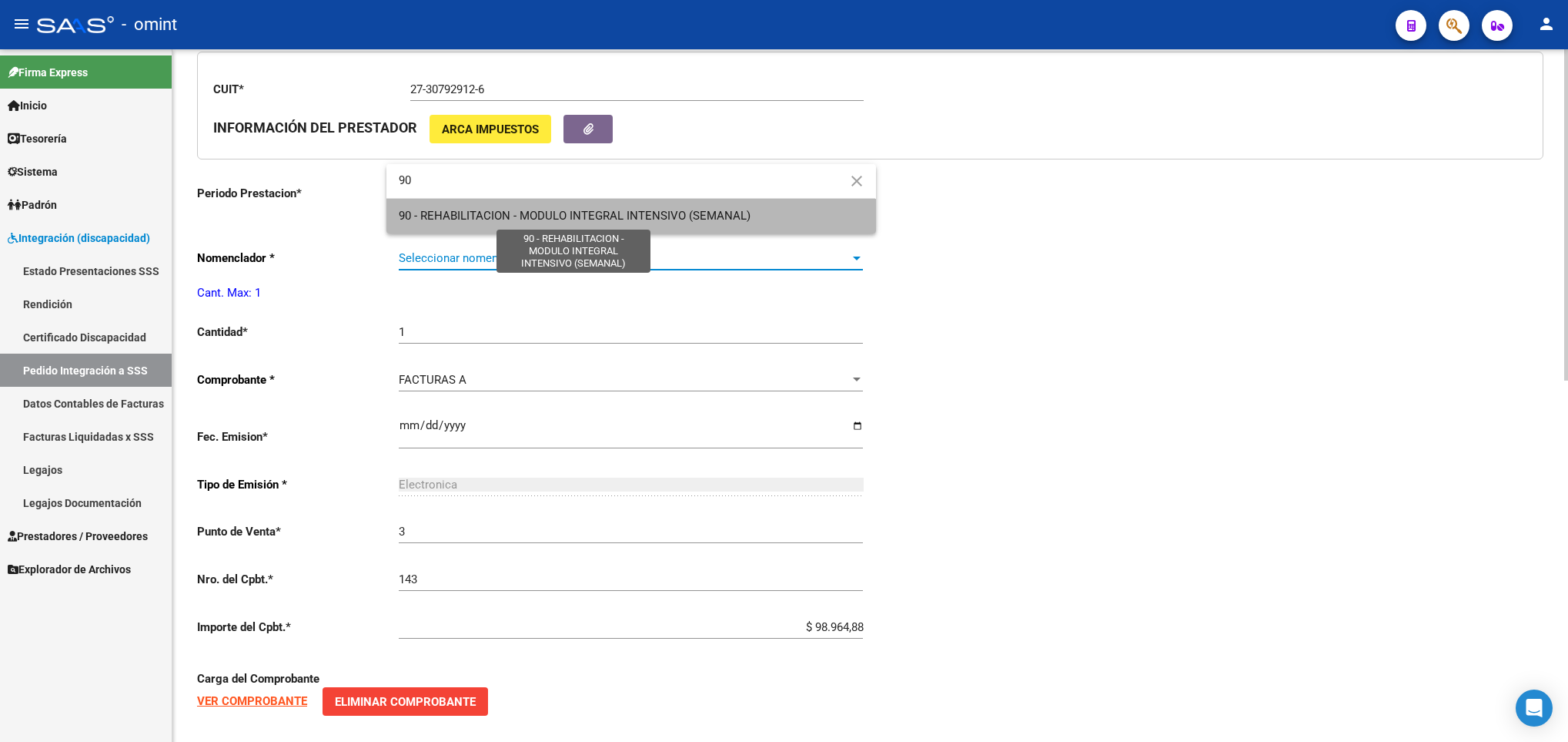
drag, startPoint x: 599, startPoint y: 220, endPoint x: 522, endPoint y: 370, distance: 168.6
click at [599, 218] on span "90 - REHABILITACION - MODULO INTEGRAL INTENSIVO (SEMANAL)" at bounding box center [575, 216] width 351 height 14
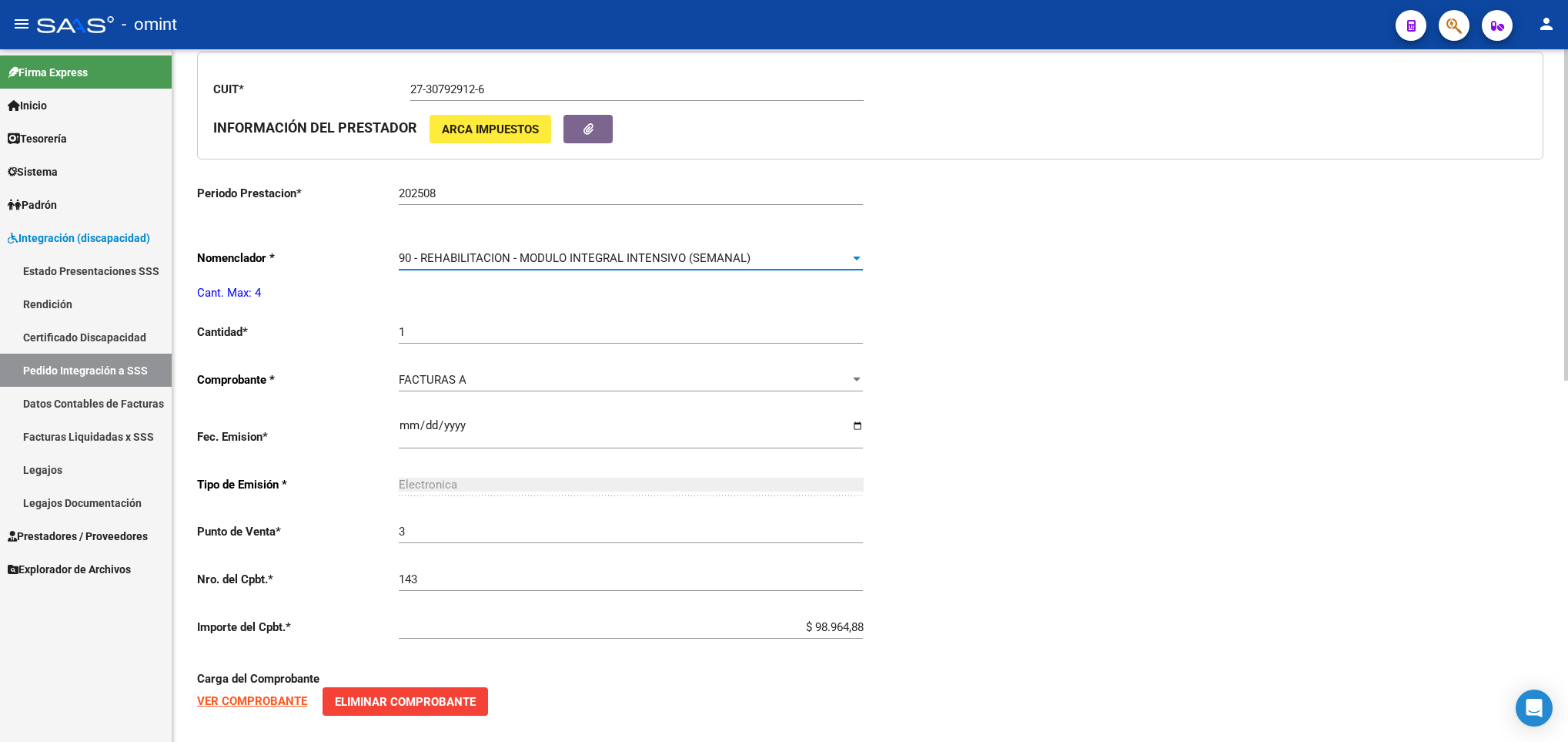
click at [525, 339] on input "1" at bounding box center [631, 332] width 464 height 14
type input "4"
click at [1467, 441] on div "Periodo Presentacion * 202508 Ingresar el Periodo Tipo Archivo * DS Seleccionar…" at bounding box center [869, 306] width 1346 height 1138
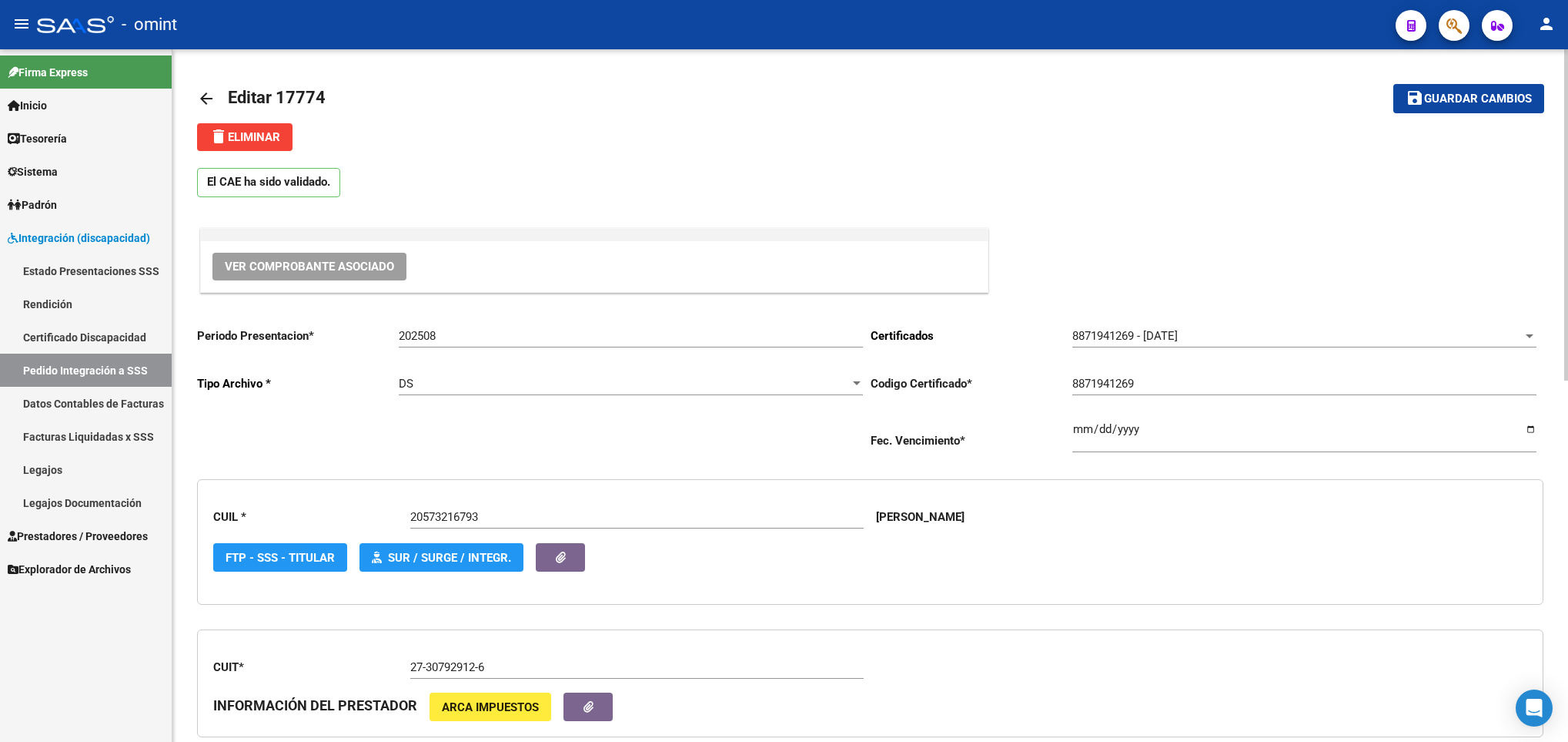
click at [1479, 93] on span "Guardar cambios" at bounding box center [1478, 100] width 108 height 14
click at [197, 105] on mat-icon "arrow_back" at bounding box center [206, 98] width 19 height 19
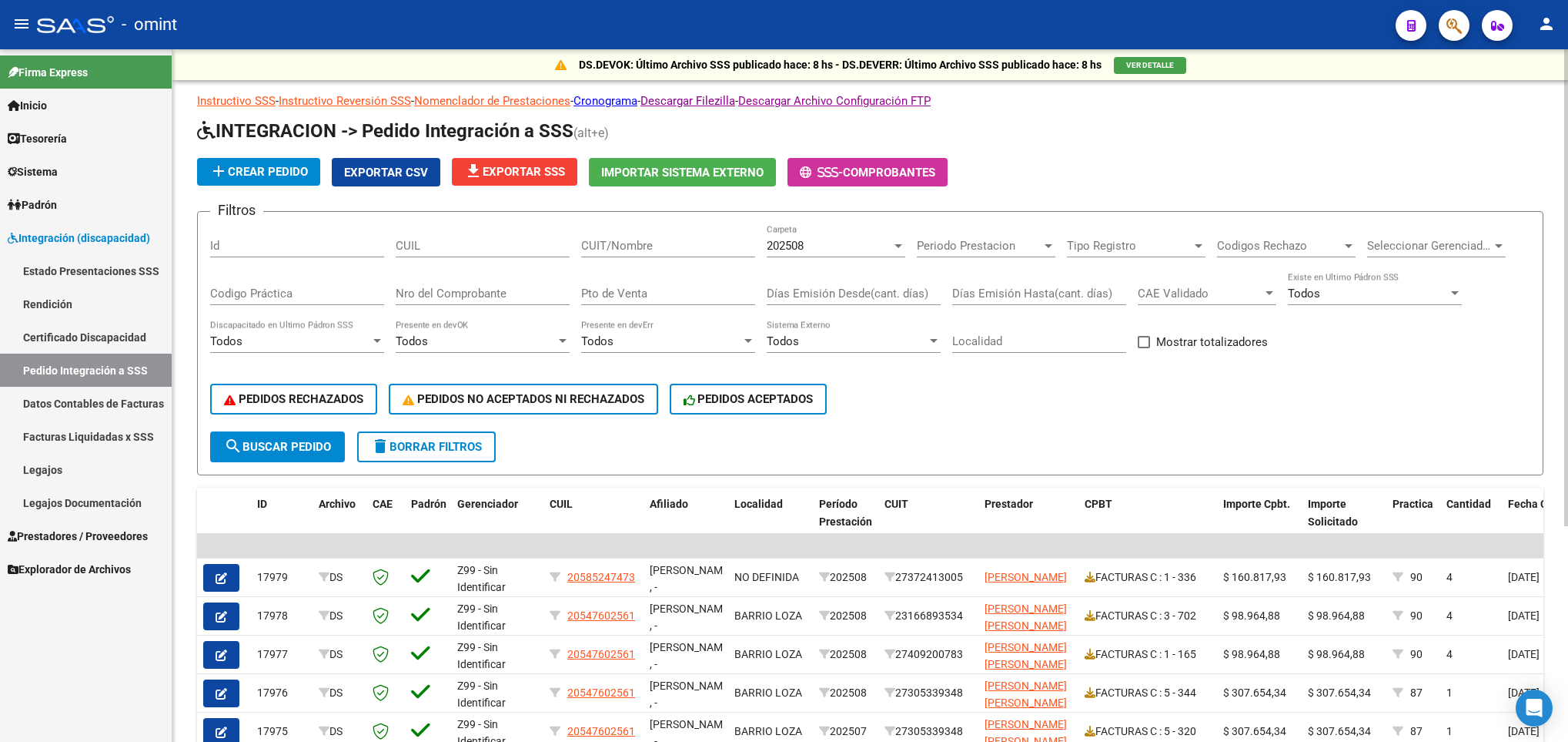
click at [641, 248] on input "CUIT/Nombre" at bounding box center [668, 246] width 174 height 14
paste input "27307929126"
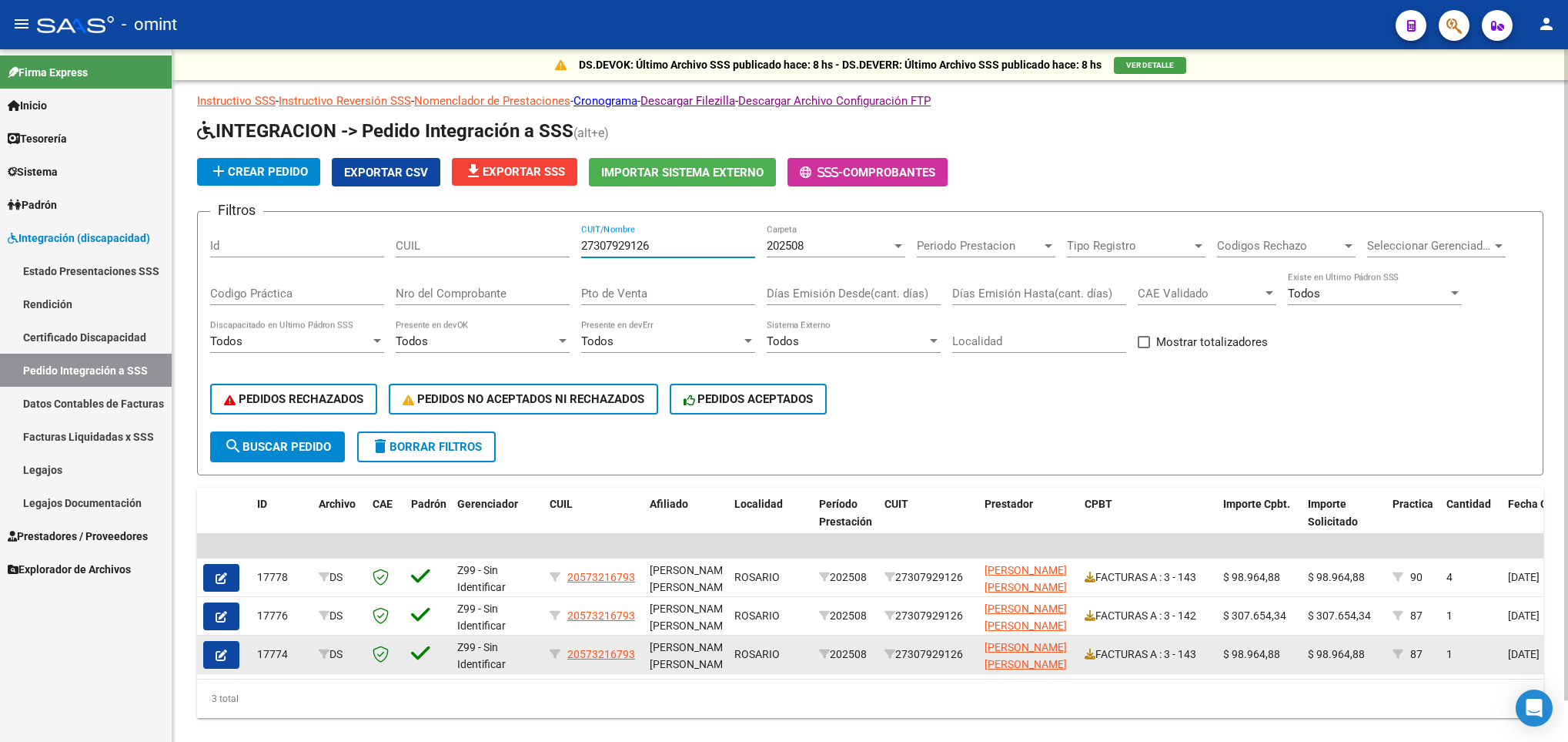
type input "27307929126"
click at [223, 654] on icon "button" at bounding box center [222, 655] width 12 height 12
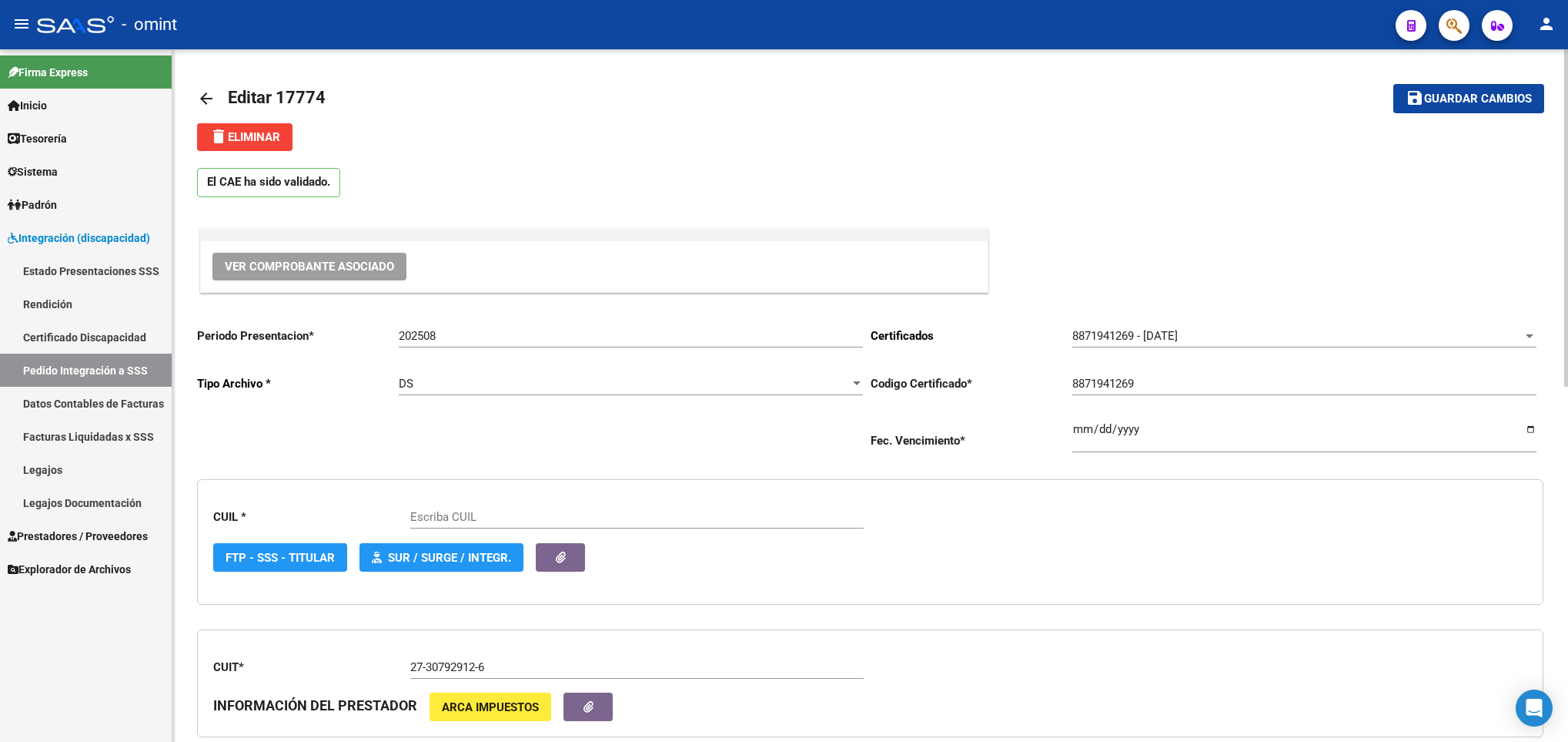
click at [264, 130] on span "delete Eliminar" at bounding box center [245, 137] width 71 height 14
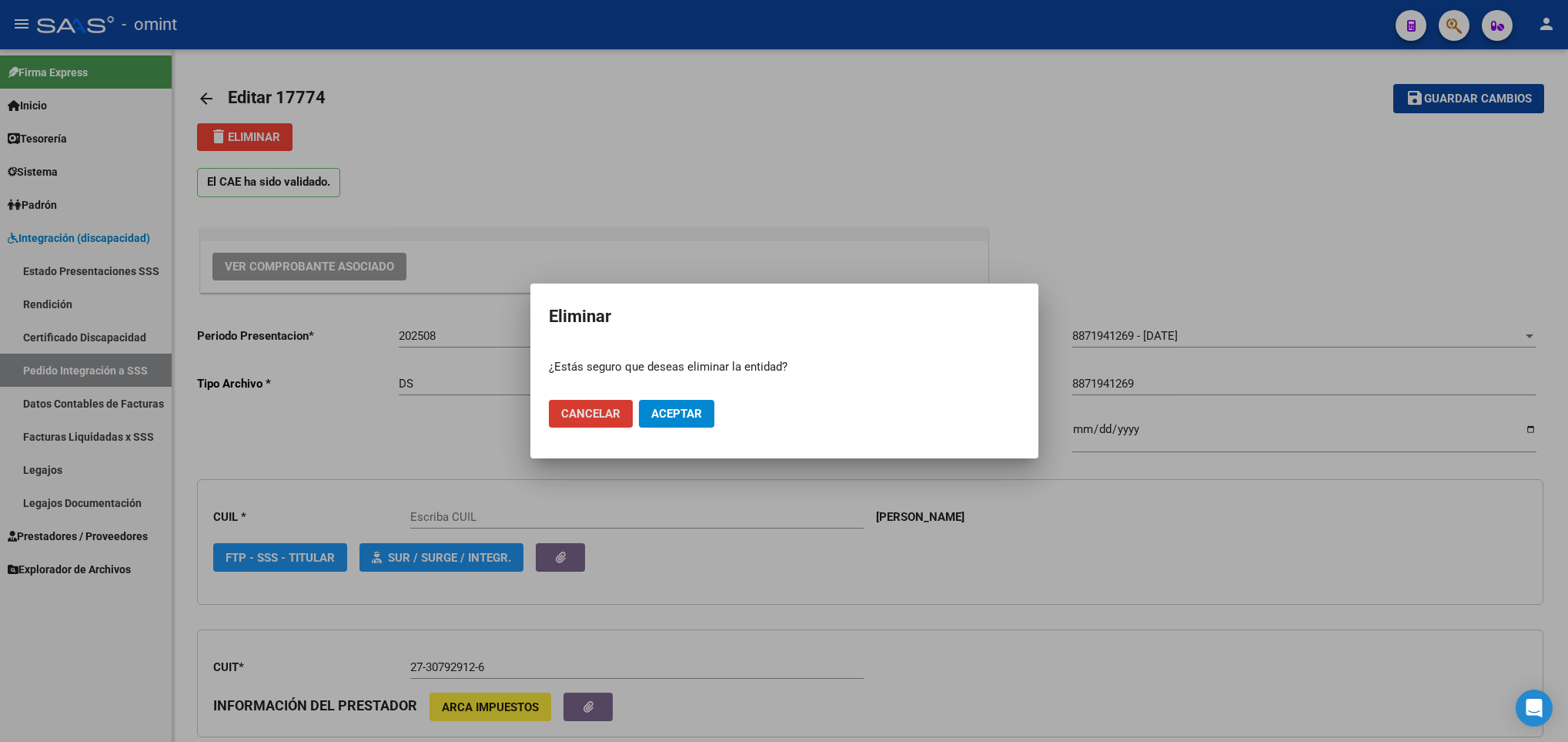
click at [677, 409] on span "Aceptar" at bounding box center [677, 413] width 51 height 14
type input "20573216793"
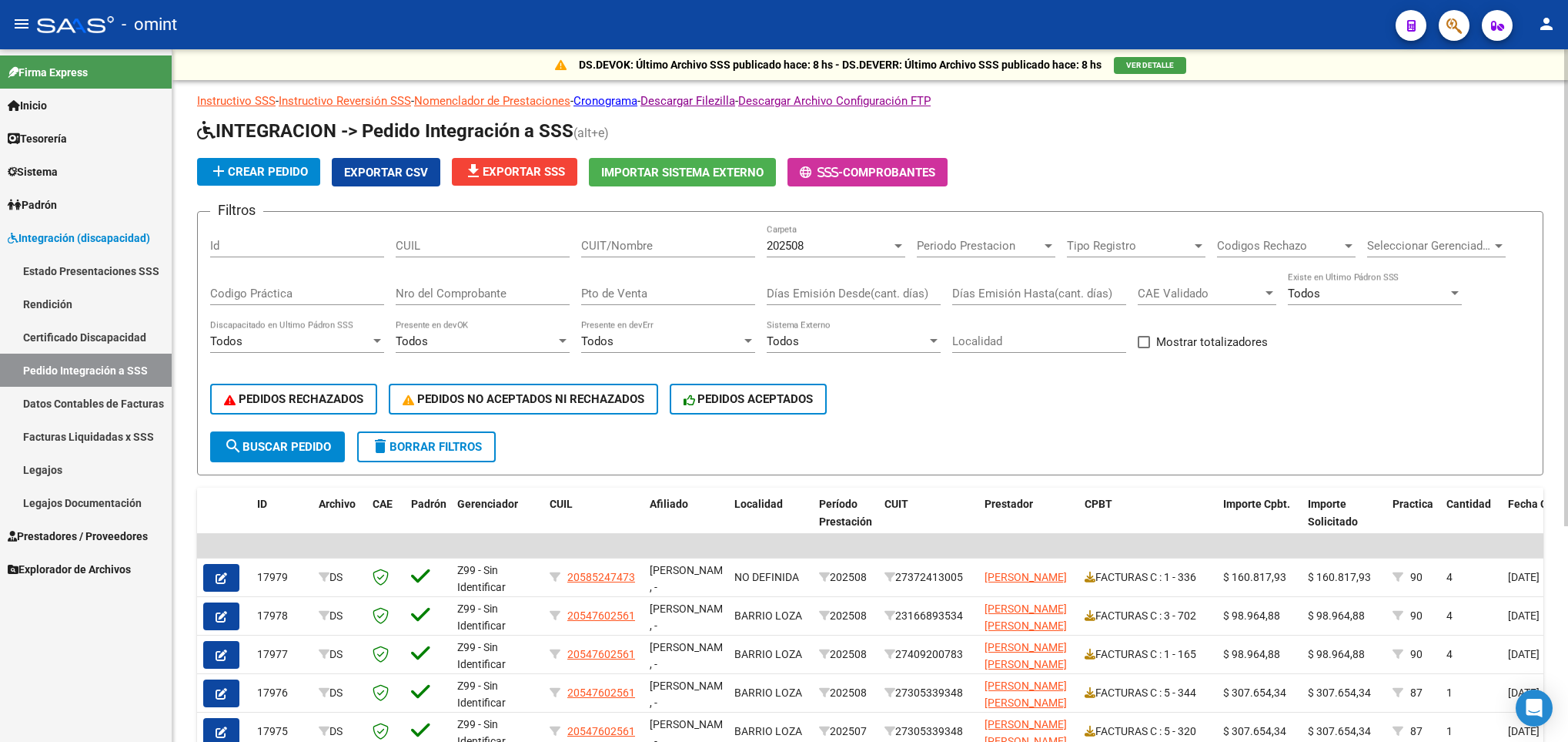
click at [493, 167] on span "file_download Exportar SSS" at bounding box center [514, 172] width 101 height 14
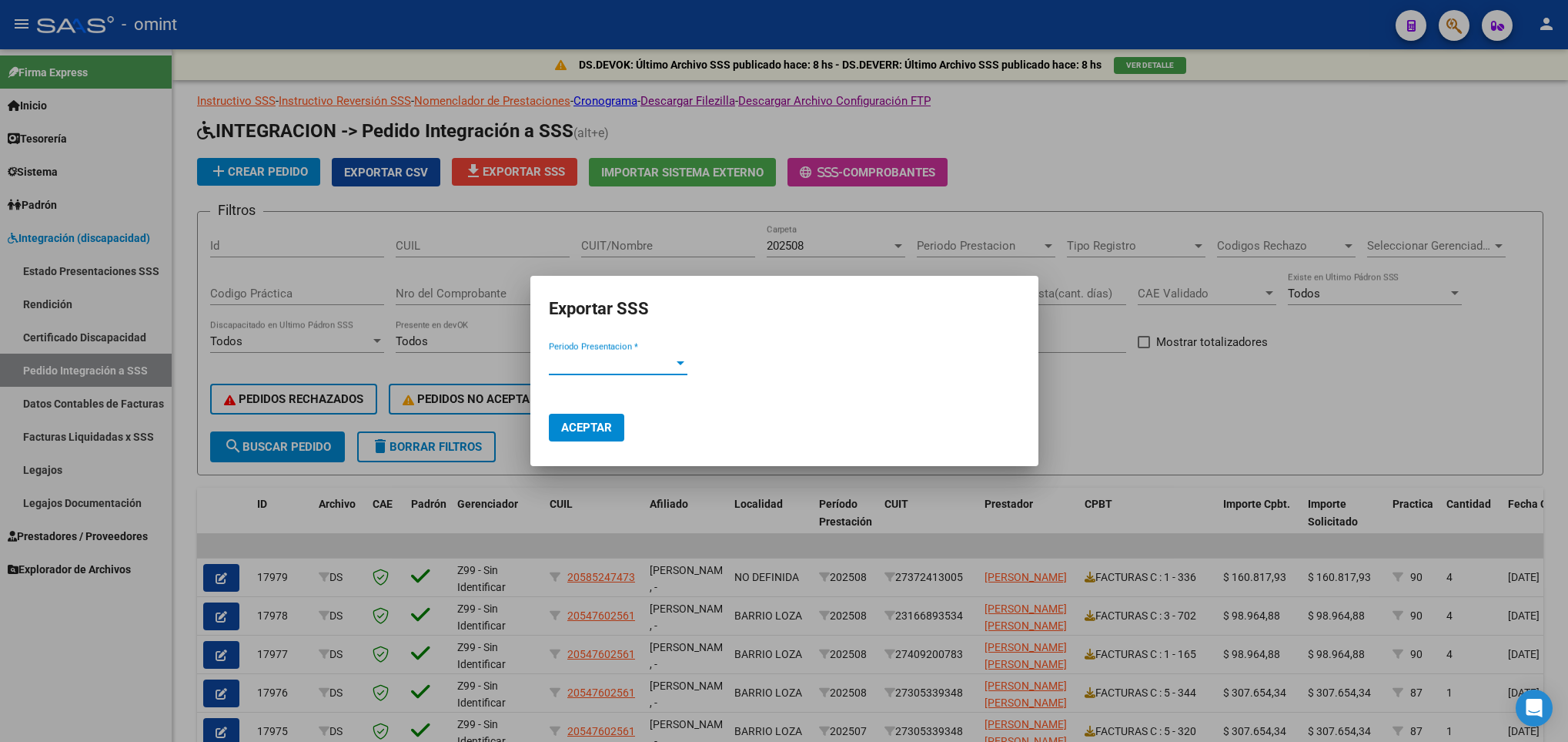
click at [634, 363] on span "Periodo Presentacion *" at bounding box center [611, 363] width 125 height 14
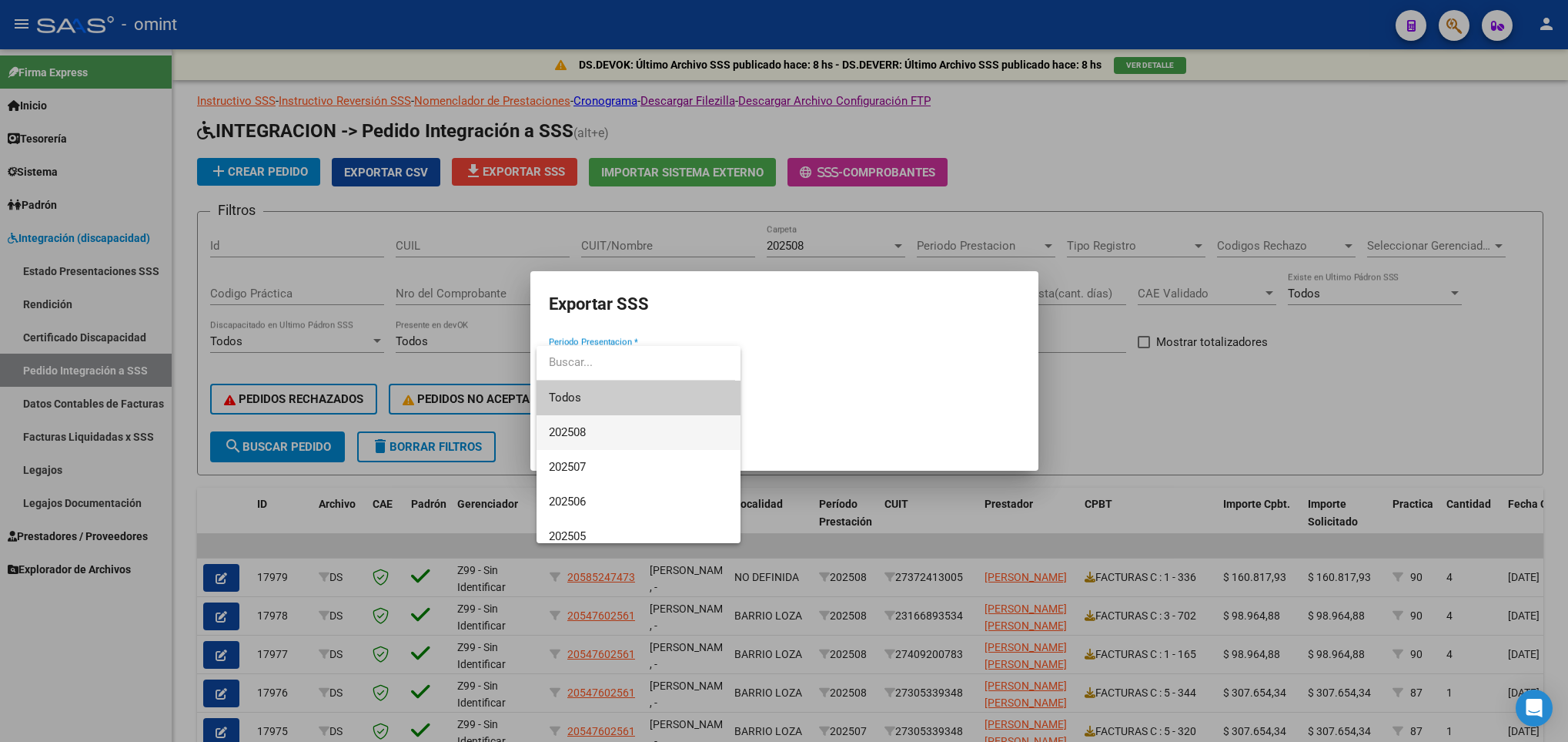
click at [675, 426] on span "202508" at bounding box center [639, 432] width 180 height 35
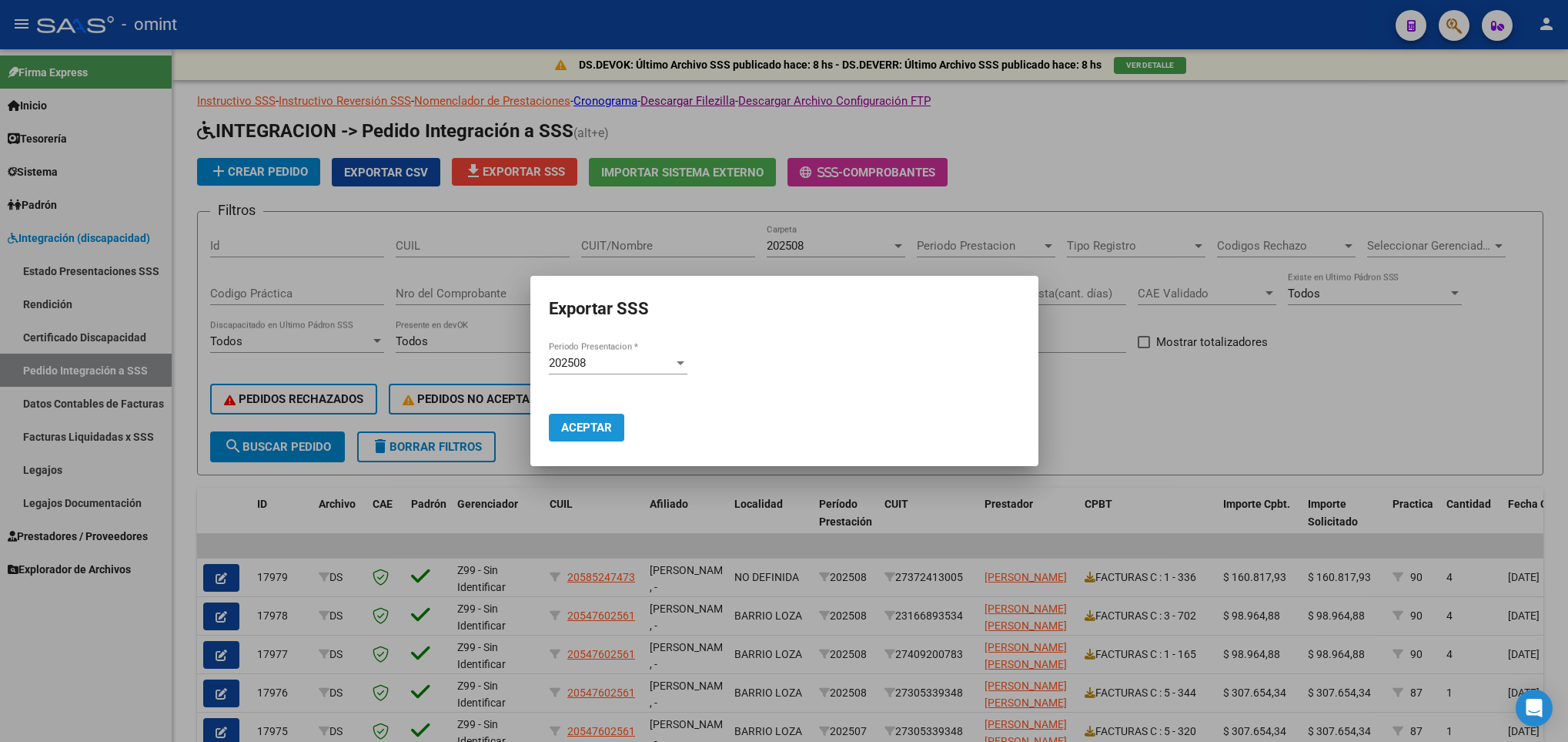
click at [591, 428] on span "Aceptar" at bounding box center [586, 427] width 51 height 14
click at [1068, 520] on div at bounding box center [784, 371] width 1568 height 742
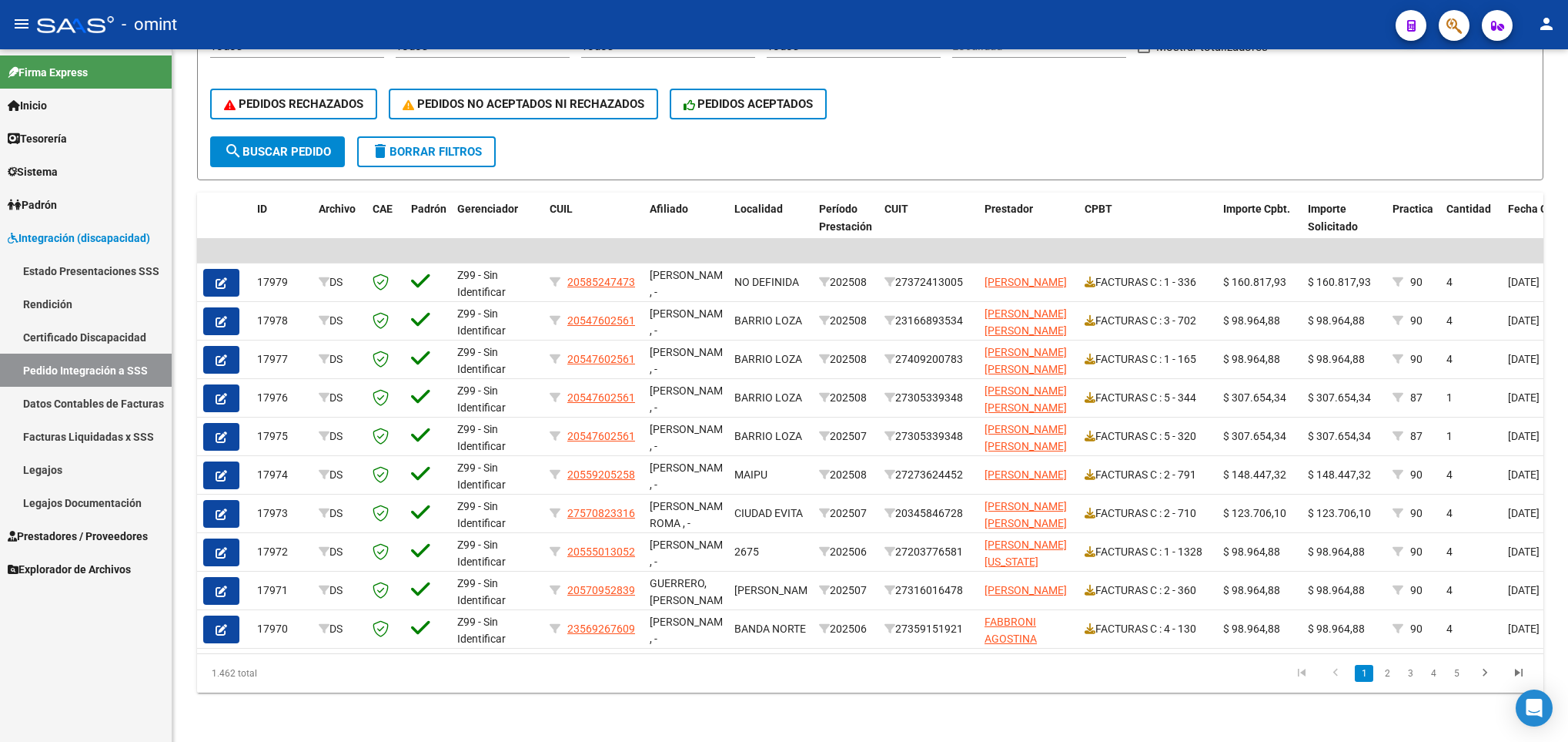
scroll to position [313, 0]
